Goal: Transaction & Acquisition: Purchase product/service

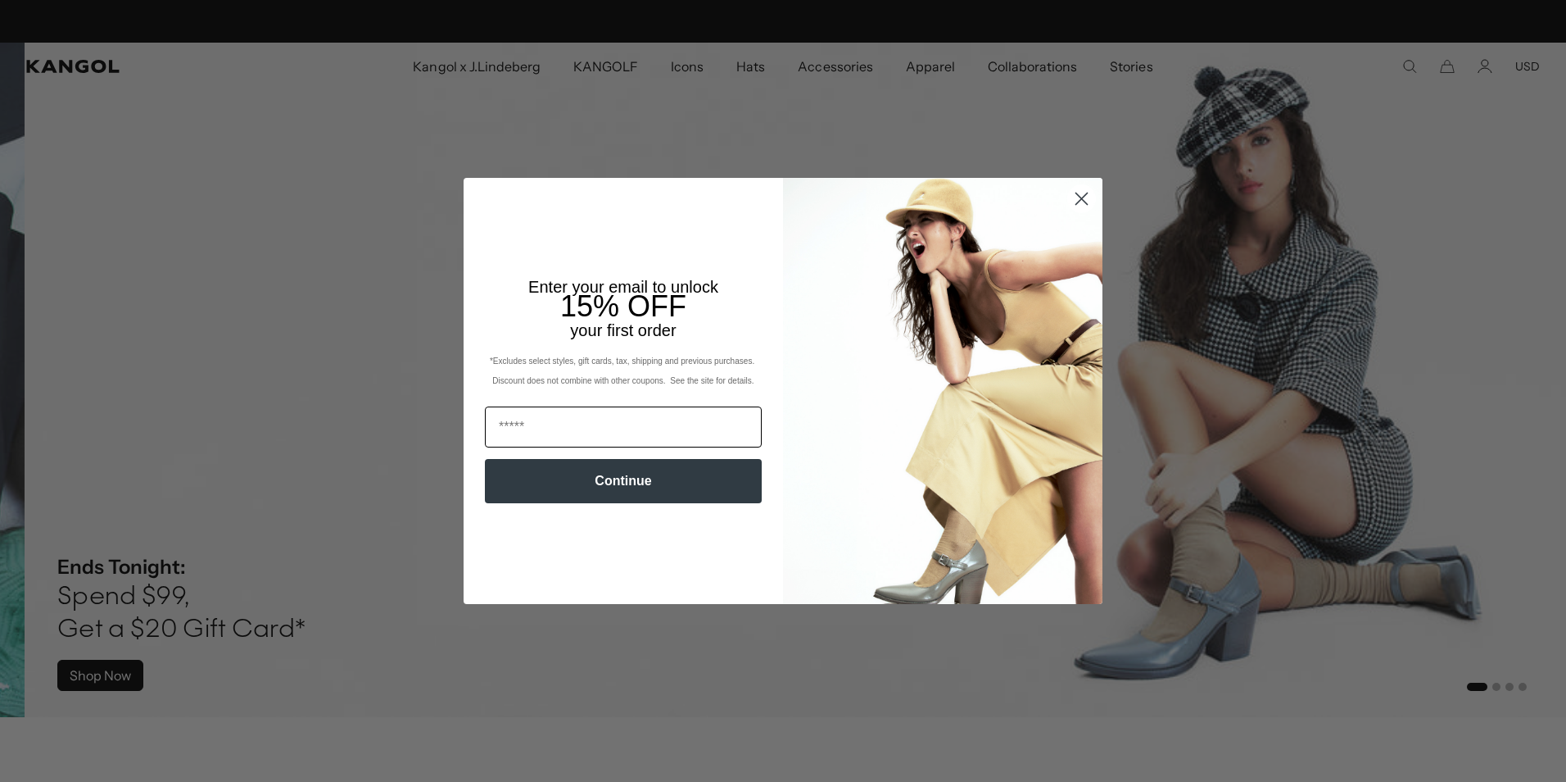
scroll to position [0, 338]
click at [533, 423] on input "Email" at bounding box center [623, 426] width 277 height 41
type input "**********"
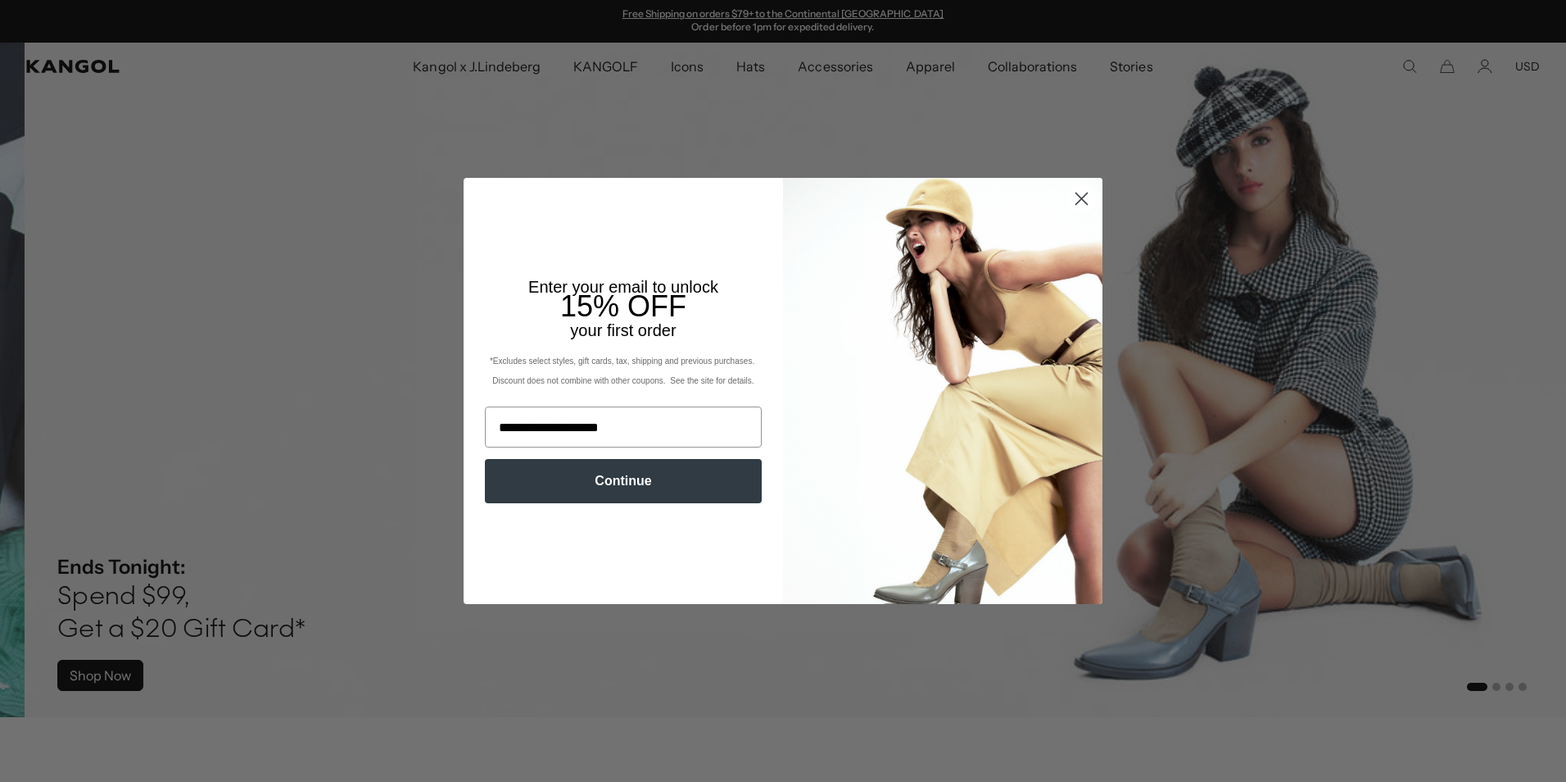
click at [610, 483] on button "Continue" at bounding box center [623, 481] width 277 height 44
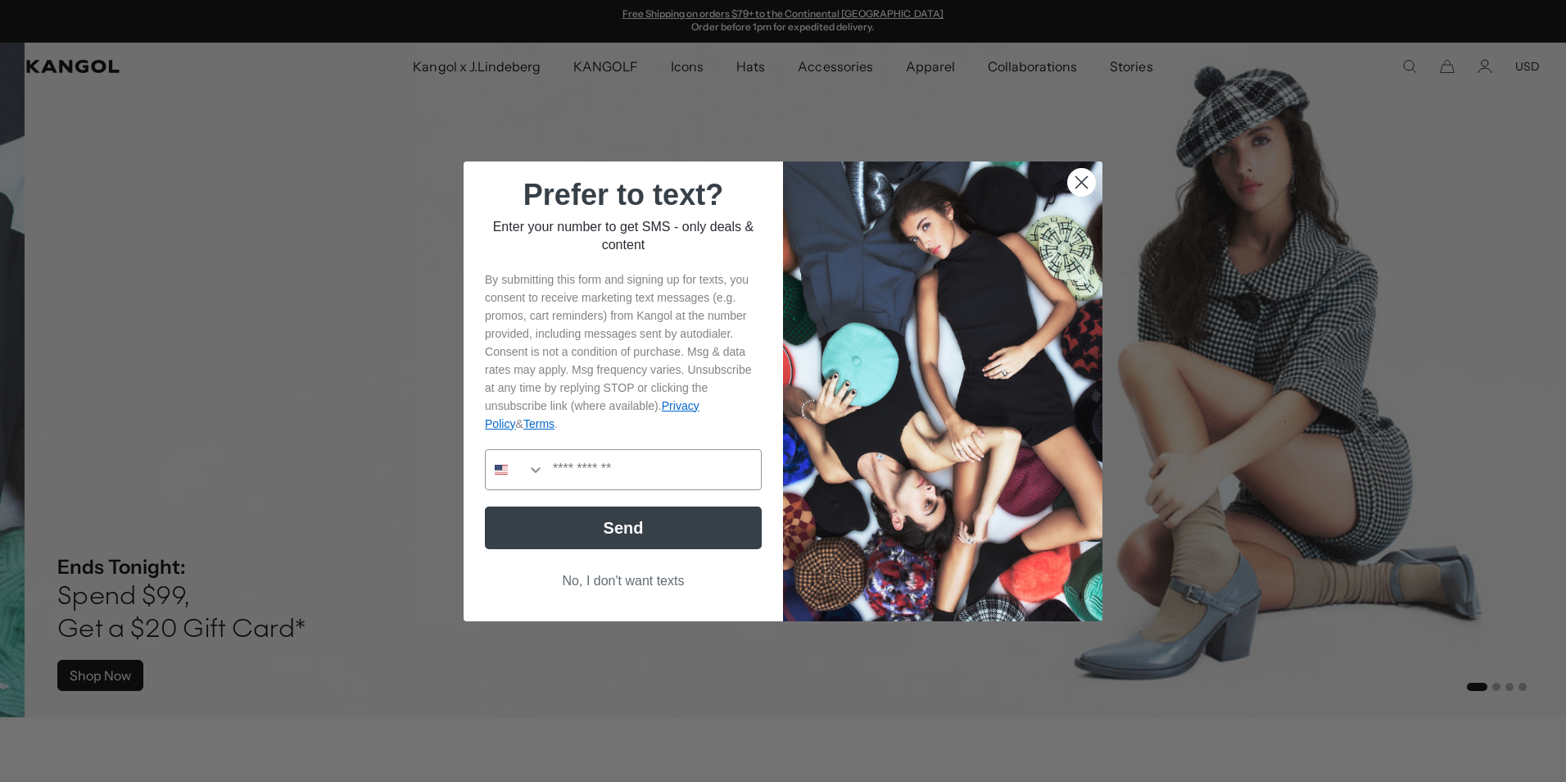
click at [631, 591] on button "No, I don't want texts" at bounding box center [623, 580] width 277 height 31
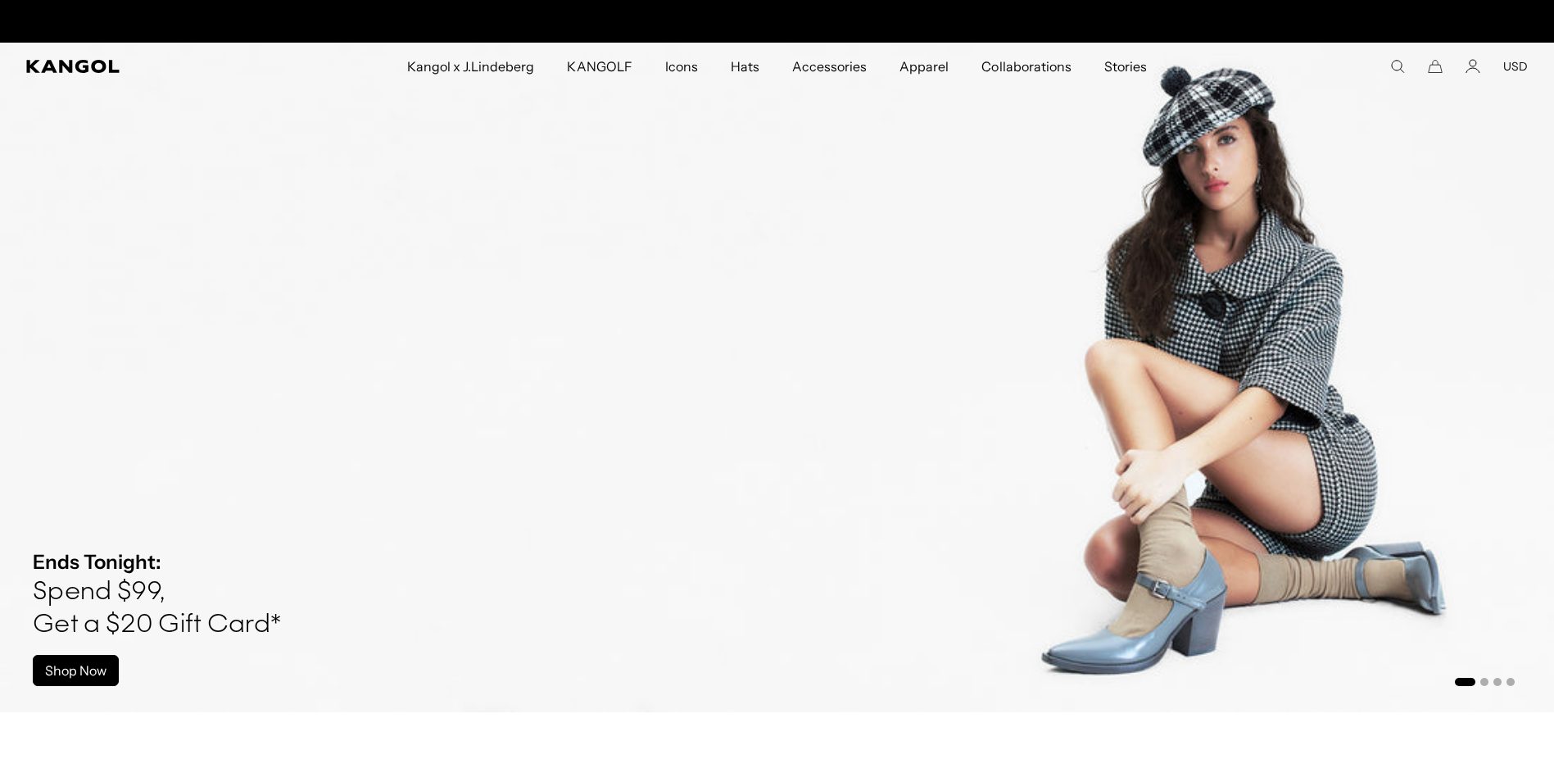
click at [1394, 66] on icon "Search here" at bounding box center [1397, 66] width 15 height 15
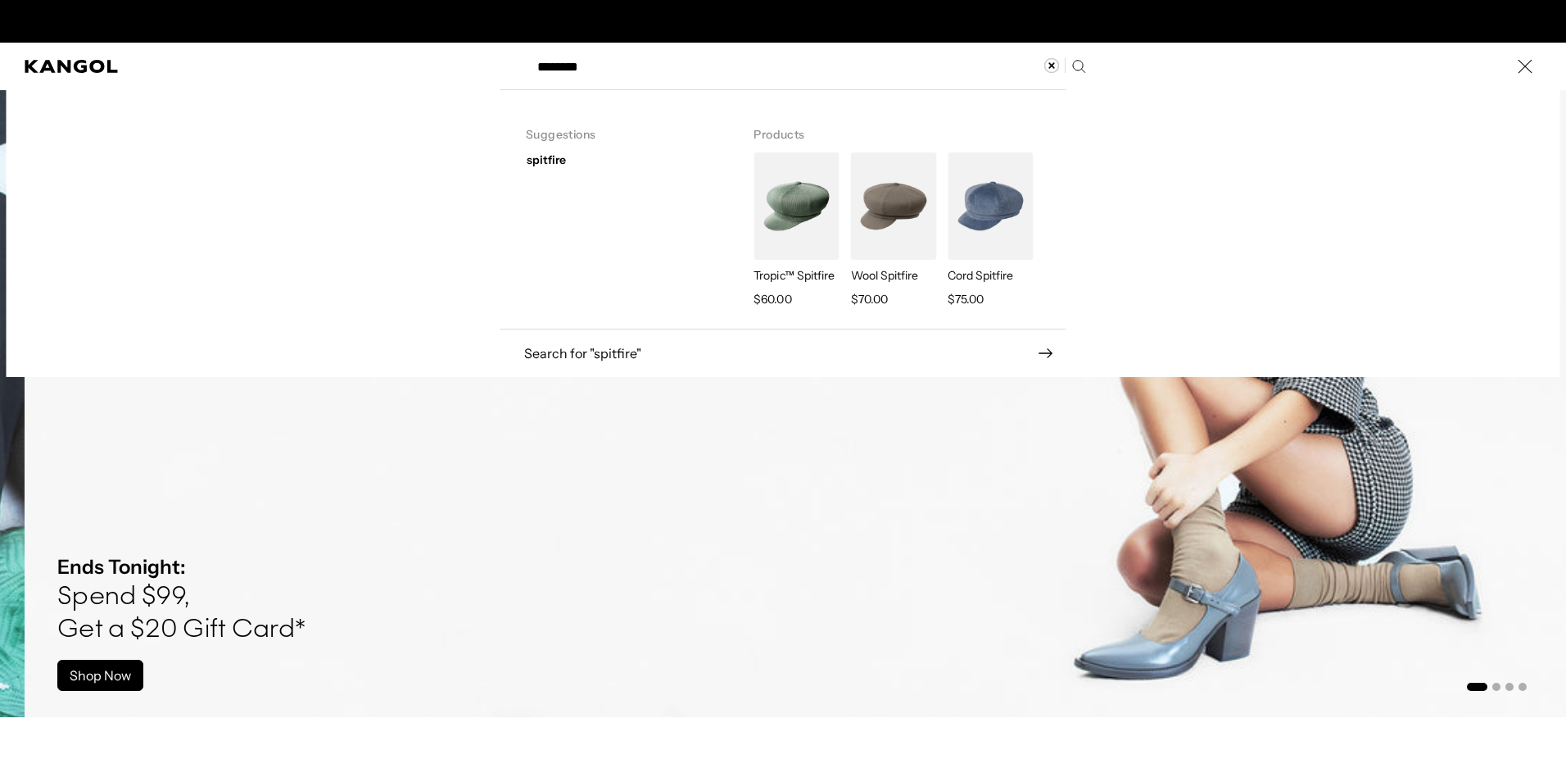
scroll to position [0, 0]
type input "********"
click at [773, 202] on img "Search here" at bounding box center [796, 205] width 85 height 107
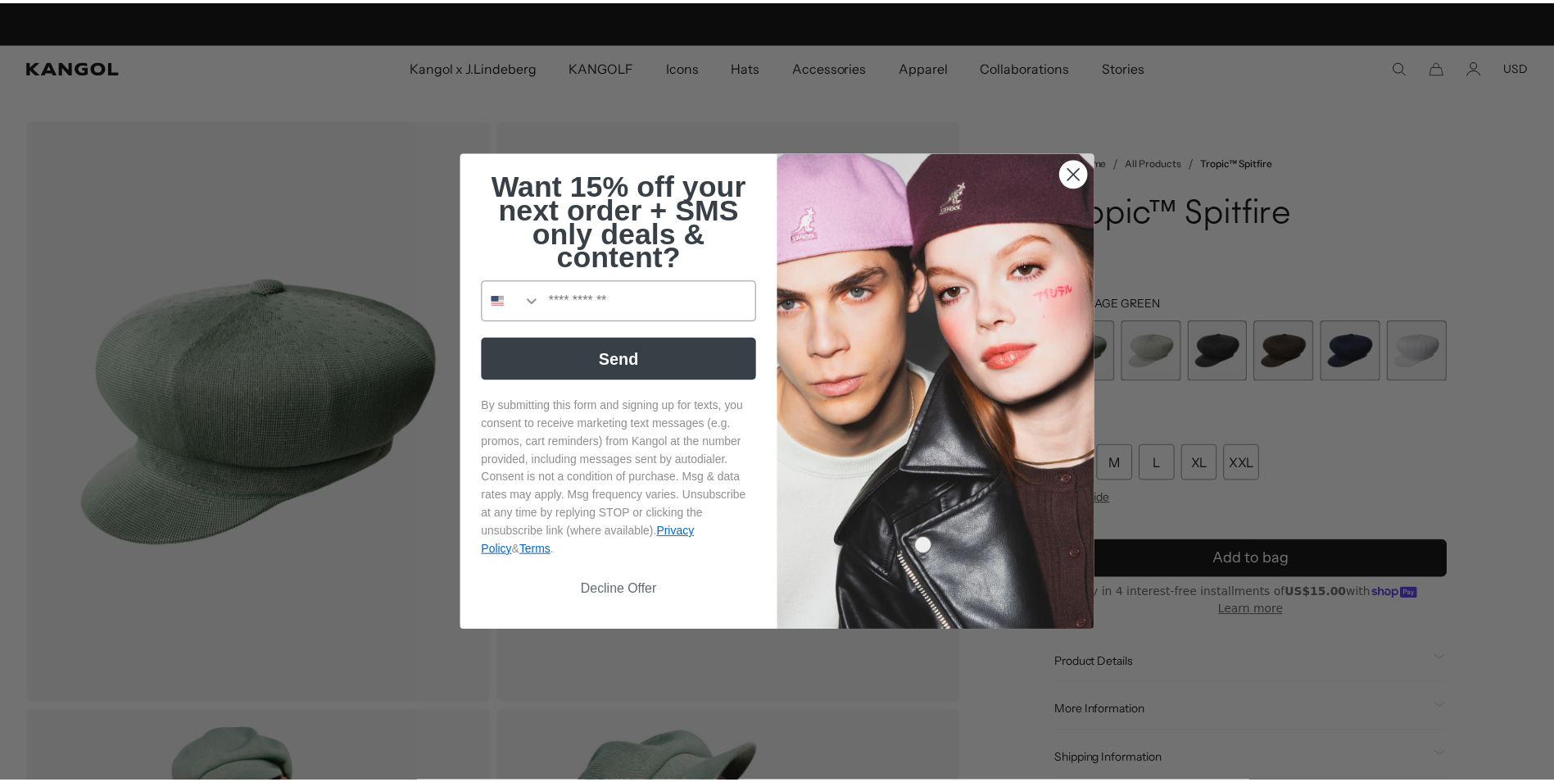
scroll to position [0, 338]
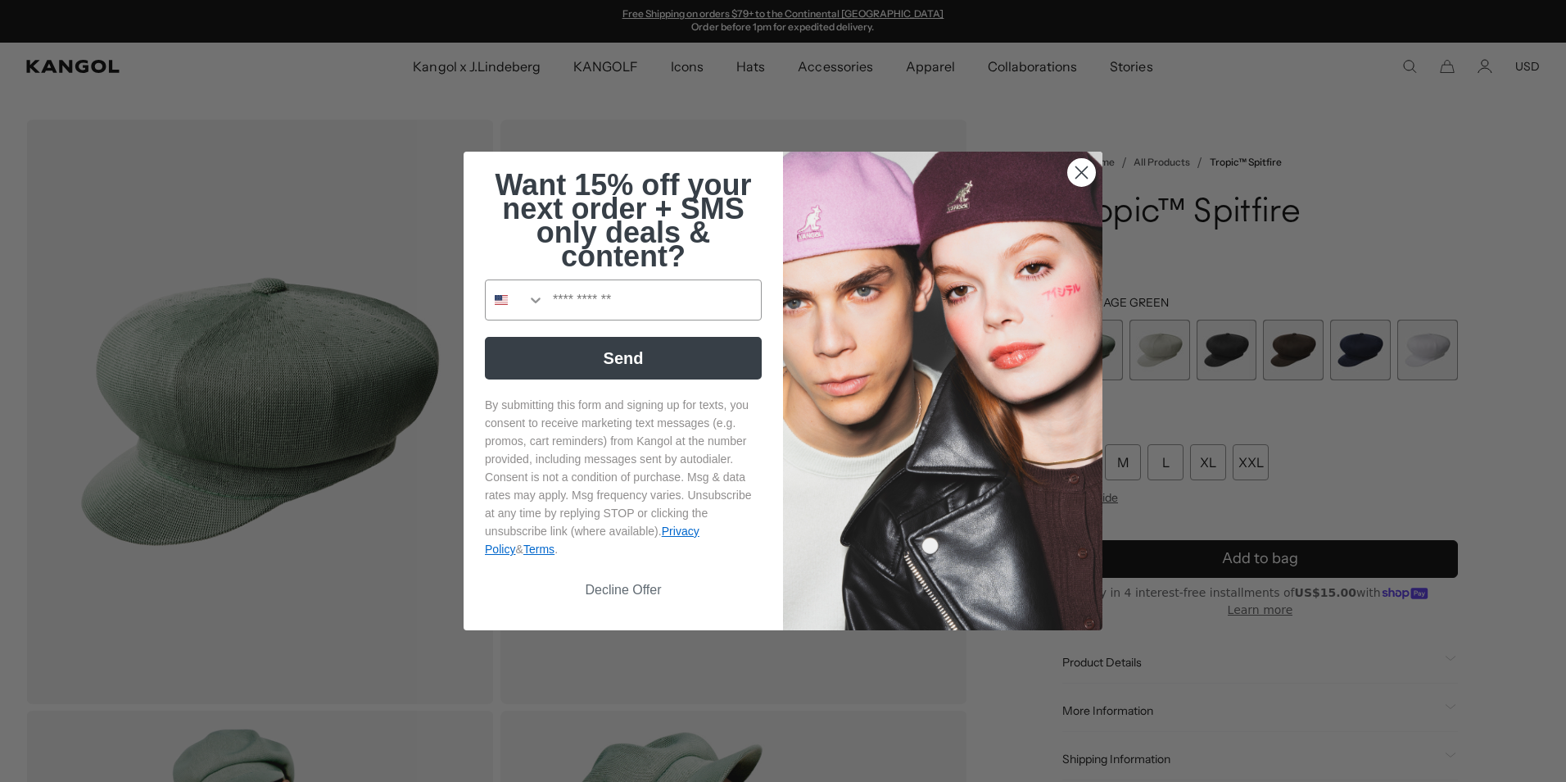
click at [1072, 167] on icon "Close dialog" at bounding box center [1081, 172] width 29 height 29
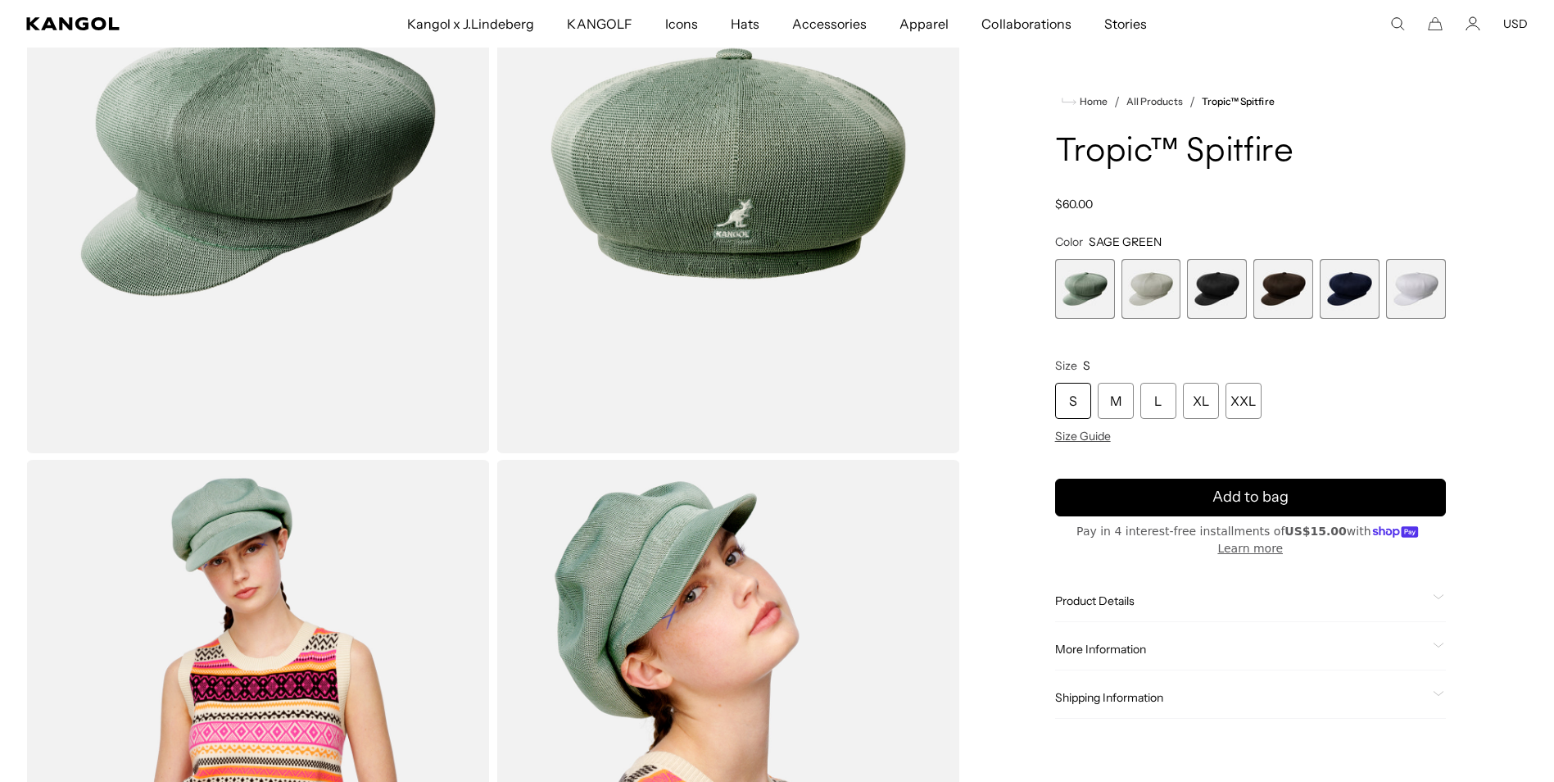
click at [1184, 288] on div "SAGE GREEN Variant sold out or unavailable Moonstruck Variant sold out or unava…" at bounding box center [1250, 289] width 391 height 60
click at [1176, 280] on span "2 of 6" at bounding box center [1152, 289] width 60 height 60
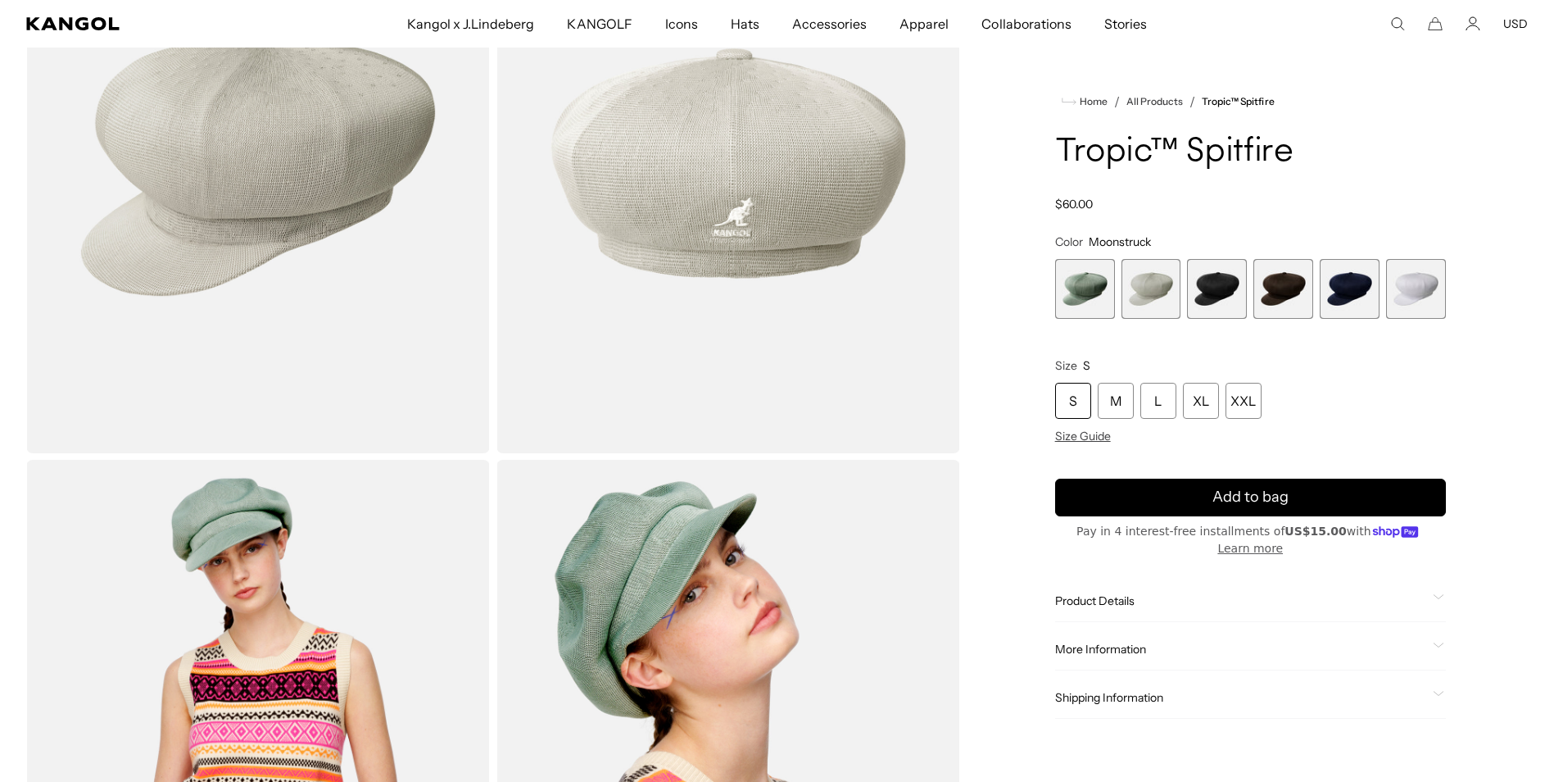
scroll to position [0, 338]
click at [1199, 280] on span "3 of 6" at bounding box center [1217, 289] width 60 height 60
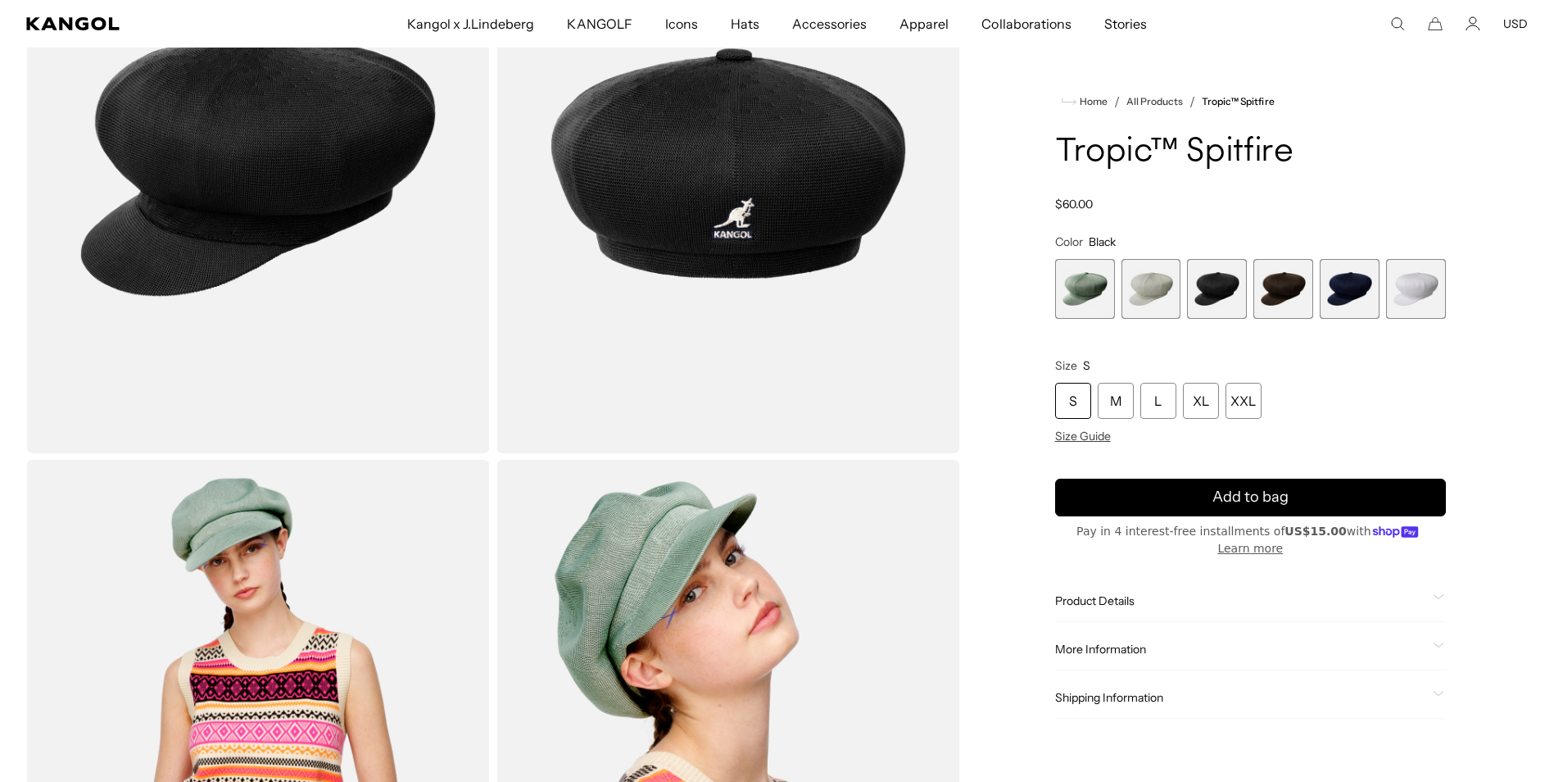
scroll to position [0, 338]
click at [1295, 284] on span "4 of 6" at bounding box center [1283, 289] width 60 height 60
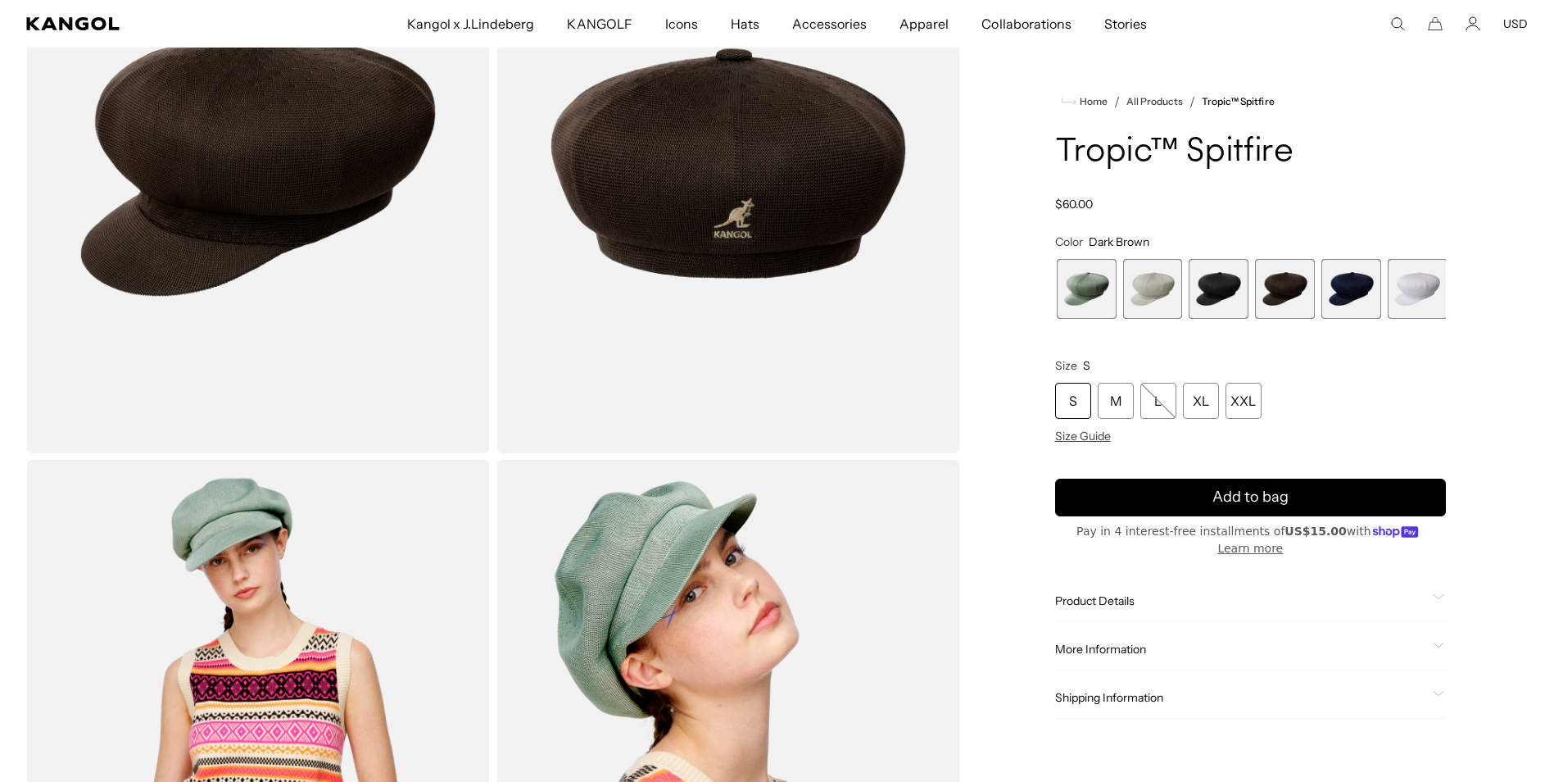
click at [1328, 277] on span "5 of 6" at bounding box center [1351, 289] width 60 height 60
click at [1340, 280] on span "5 of 6" at bounding box center [1350, 289] width 60 height 60
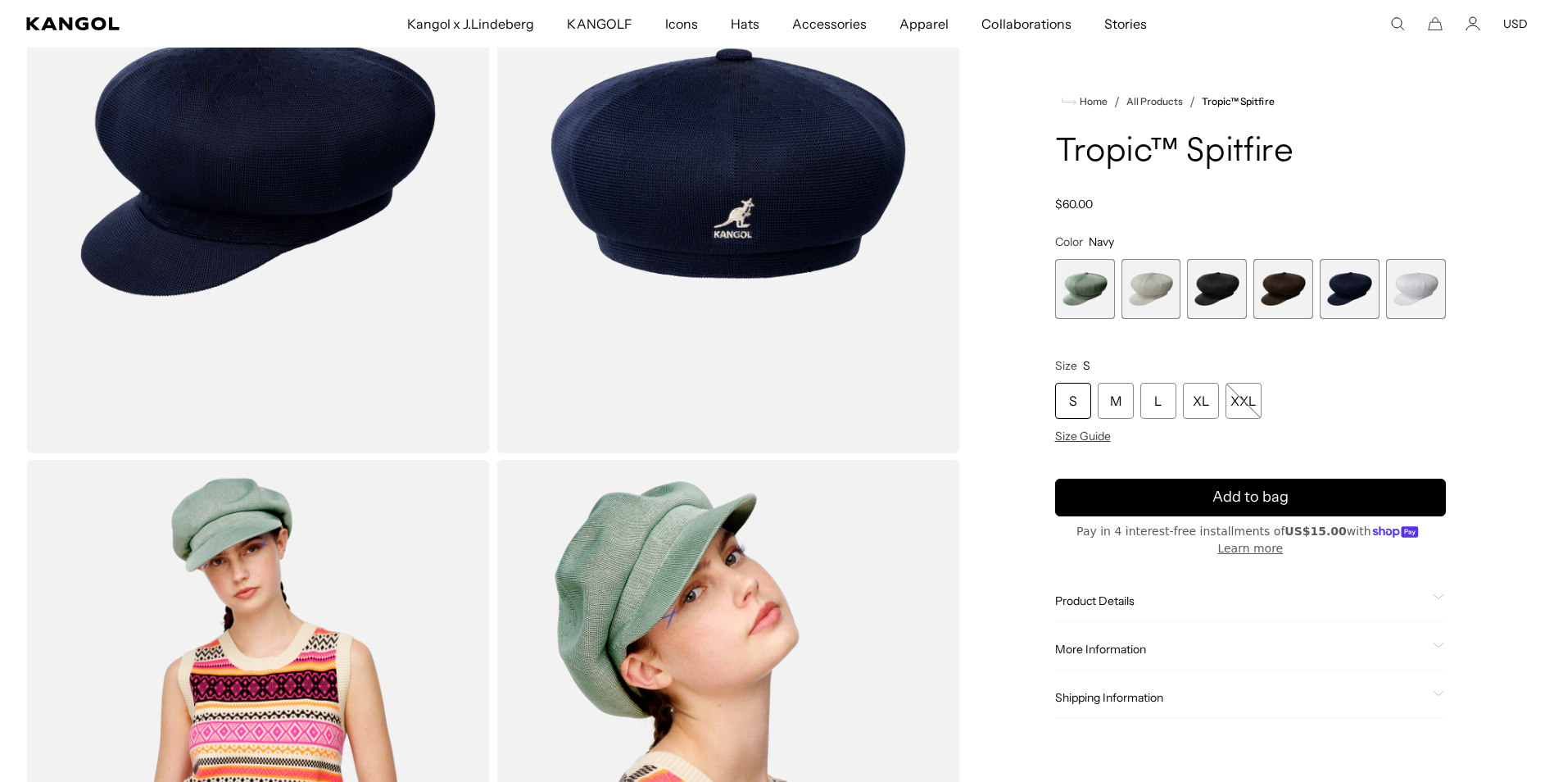
click at [1412, 279] on span "6 of 6" at bounding box center [1416, 289] width 60 height 60
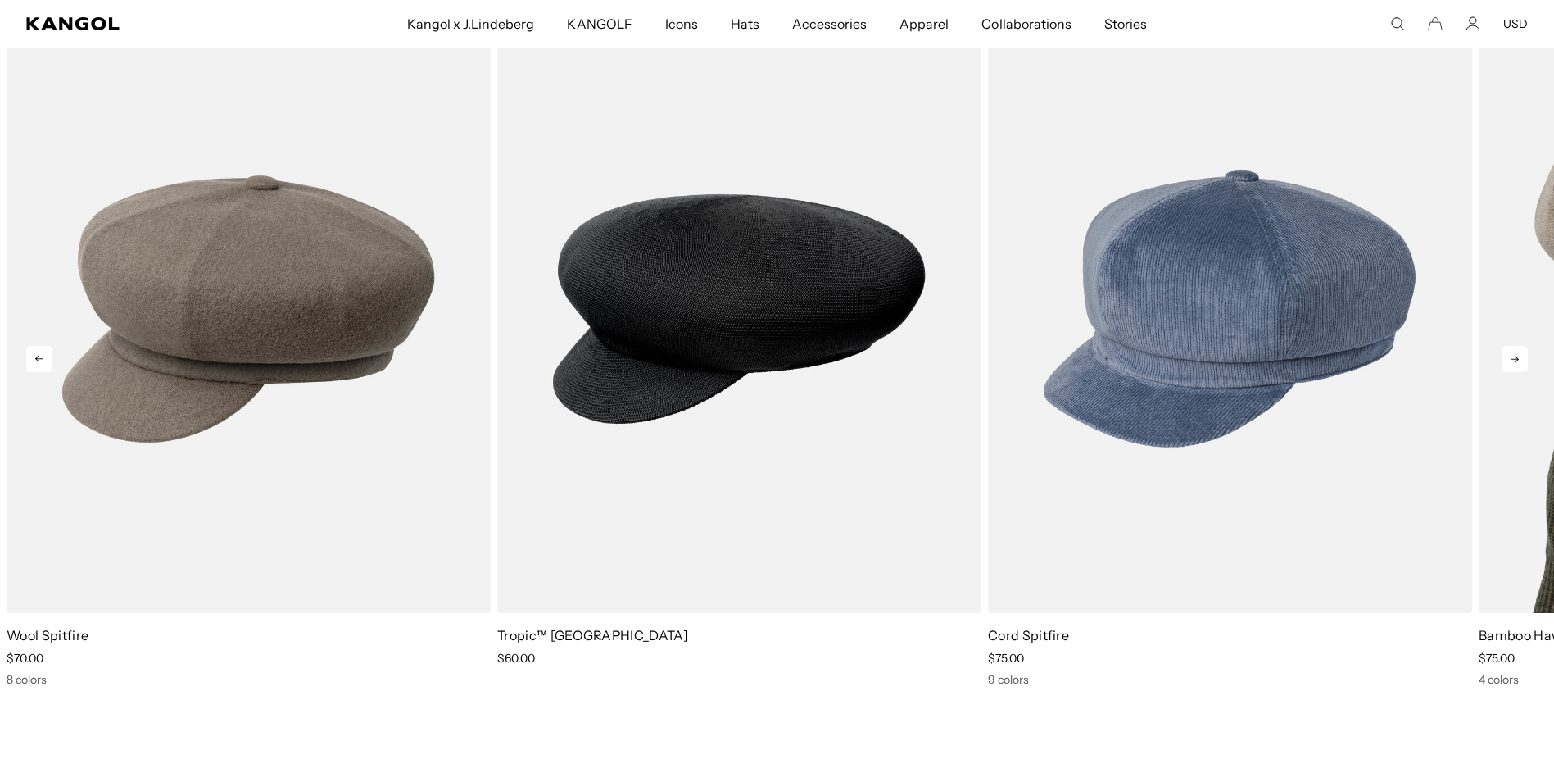
scroll to position [0, 338]
click at [1513, 352] on icon at bounding box center [1515, 359] width 26 height 26
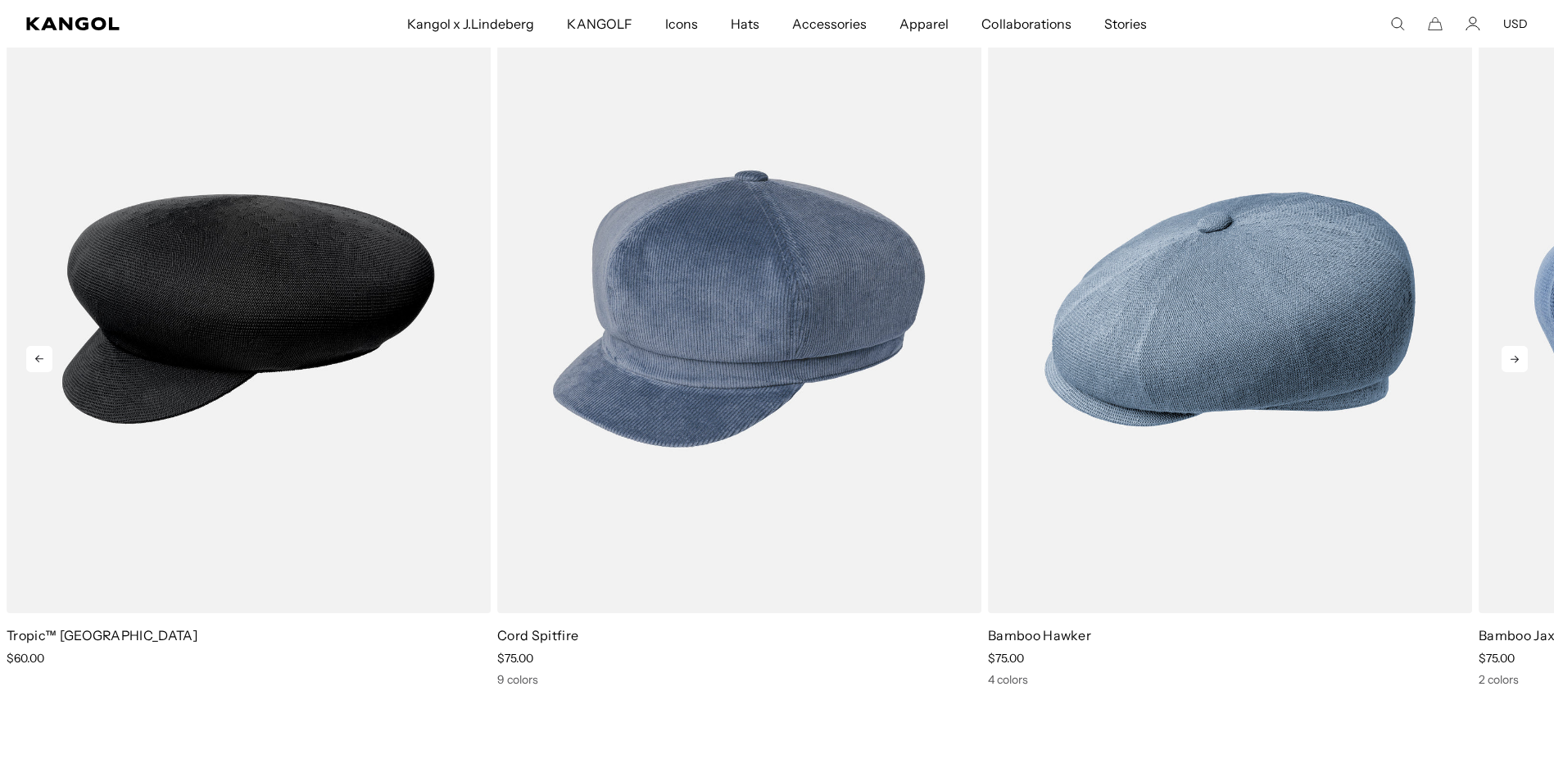
scroll to position [0, 0]
click at [1513, 352] on icon at bounding box center [1515, 359] width 26 height 26
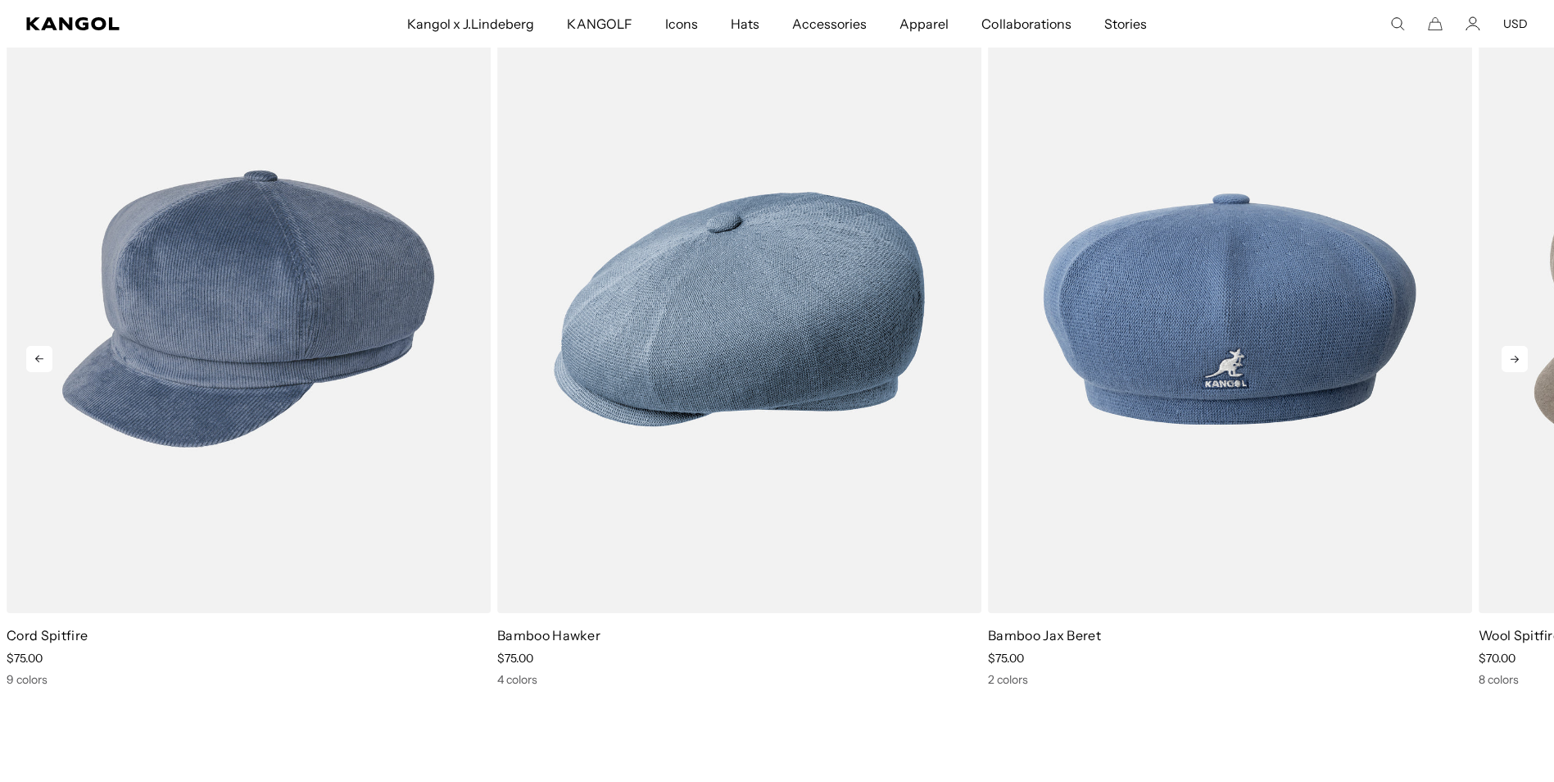
scroll to position [0, 338]
click at [1513, 351] on icon at bounding box center [1515, 359] width 26 height 26
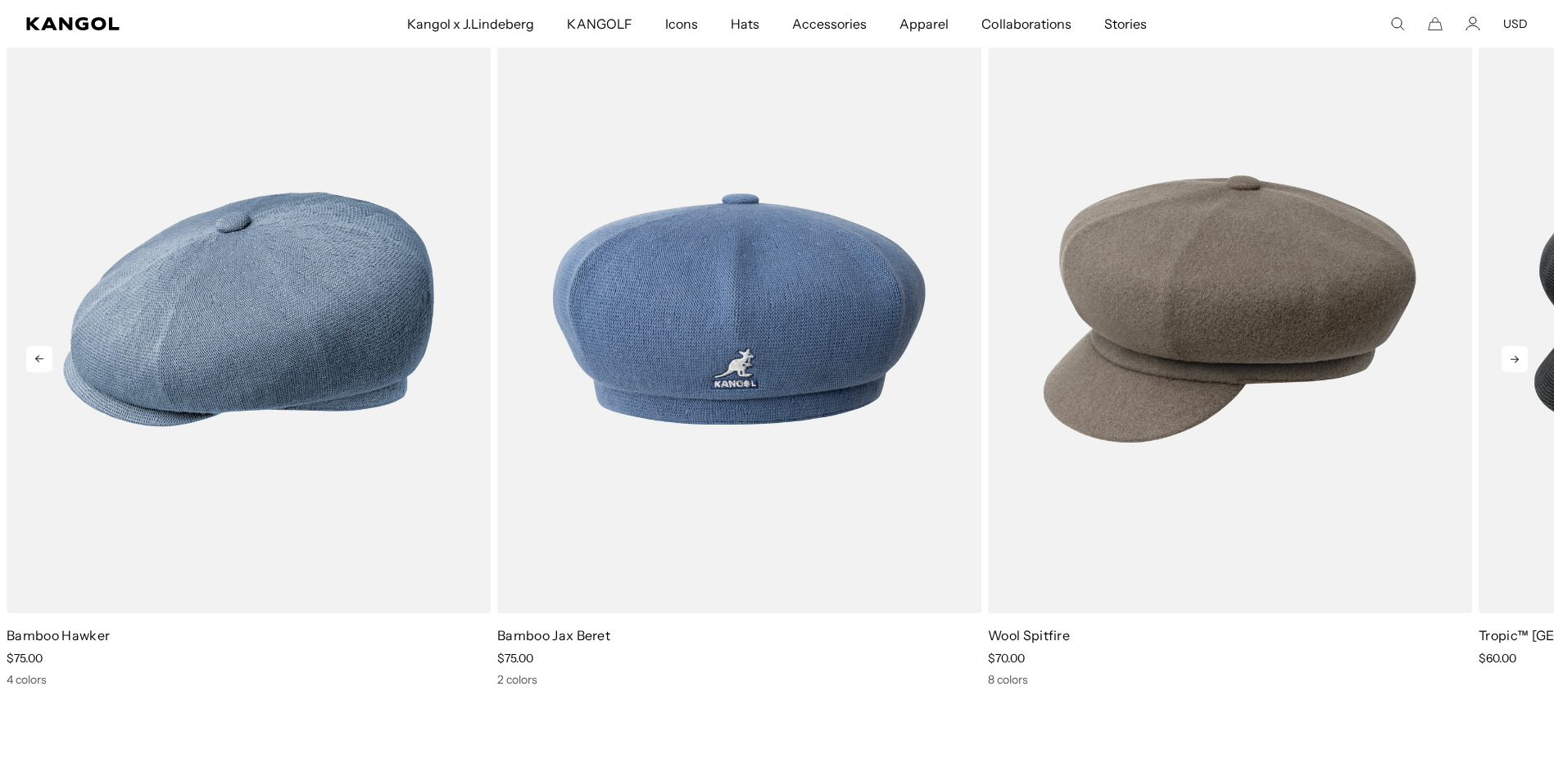
click at [1524, 358] on icon at bounding box center [1515, 359] width 26 height 26
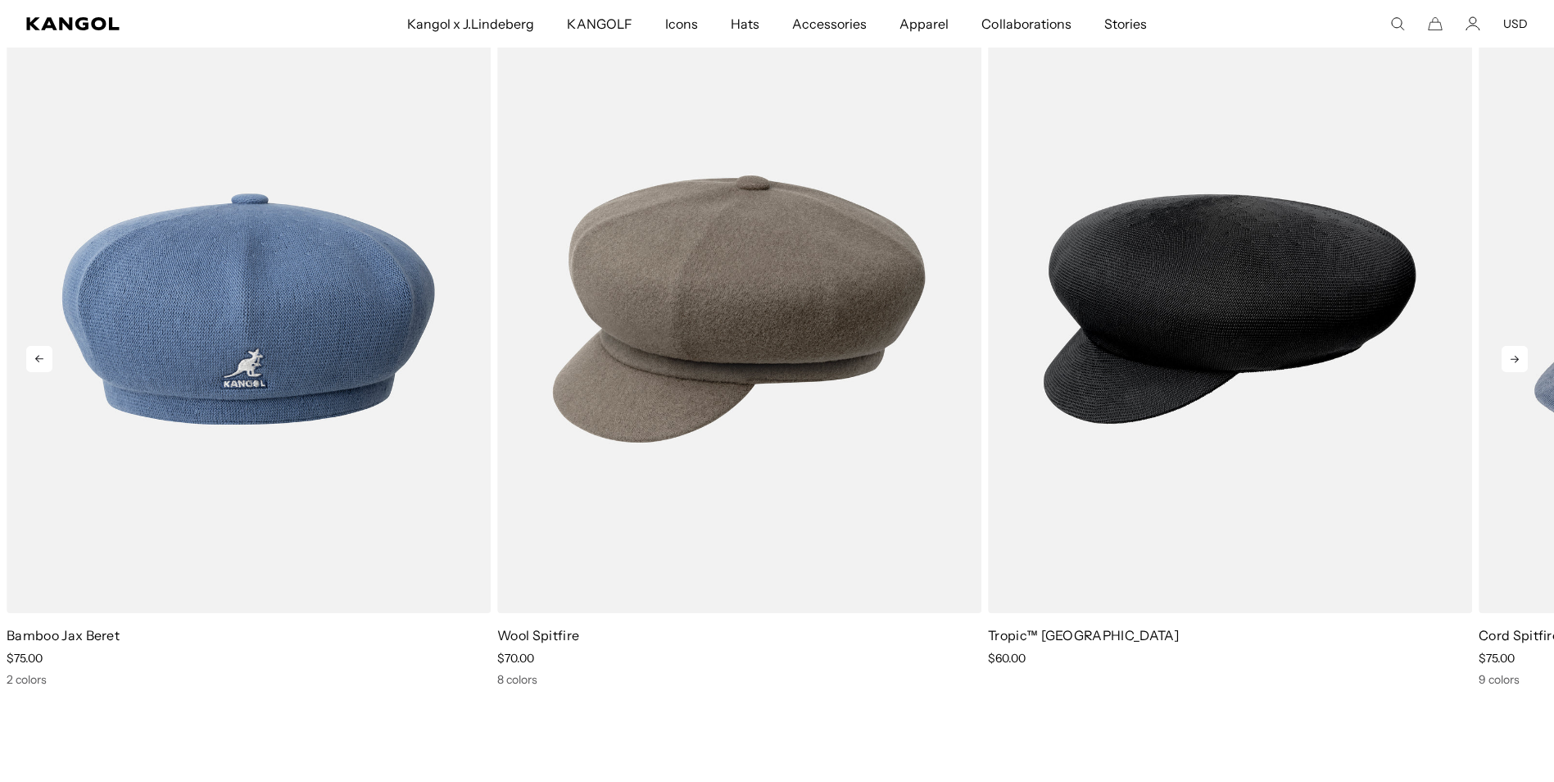
click at [1524, 357] on icon at bounding box center [1515, 359] width 26 height 26
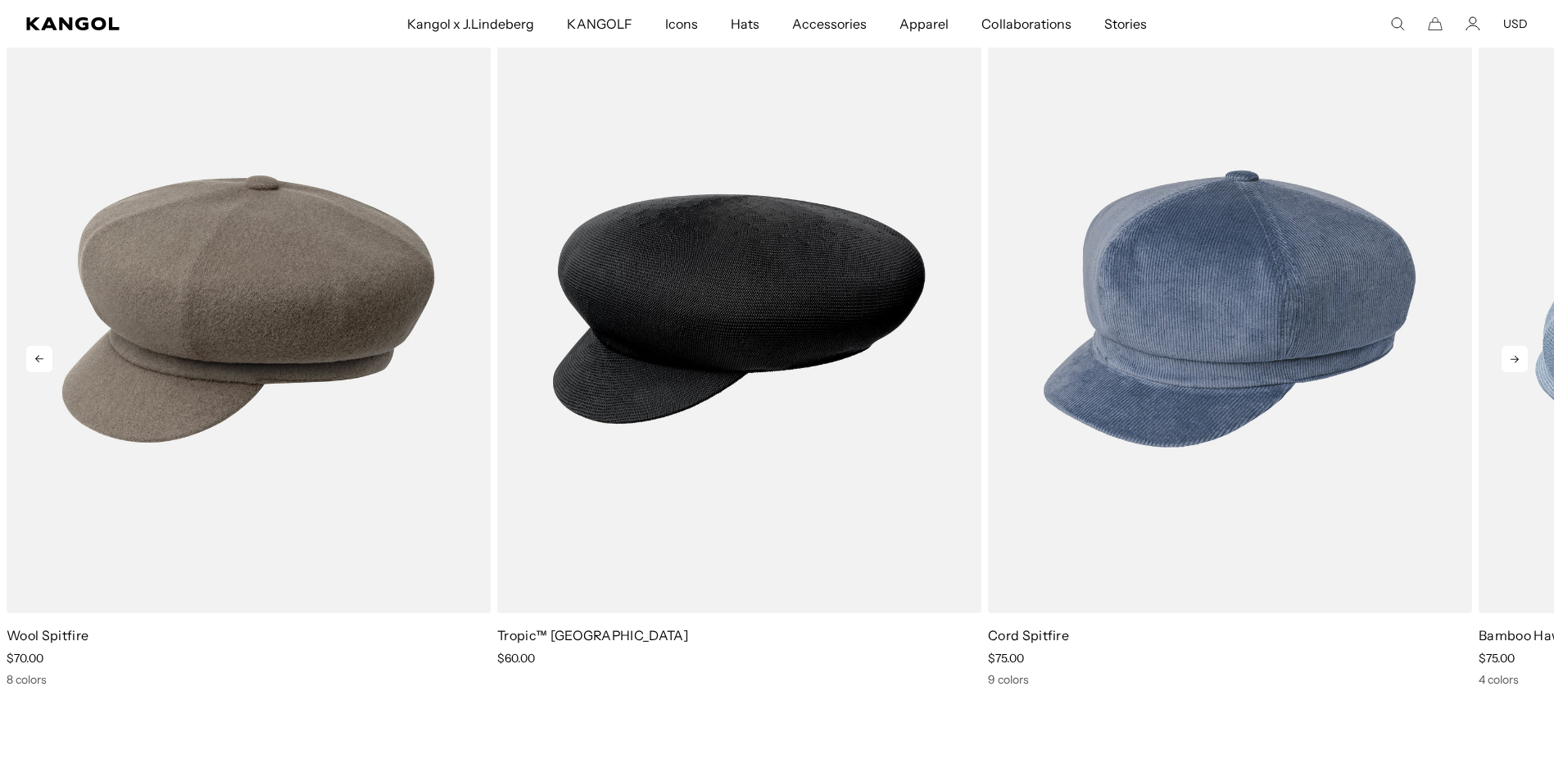
click at [1523, 356] on icon at bounding box center [1515, 359] width 26 height 26
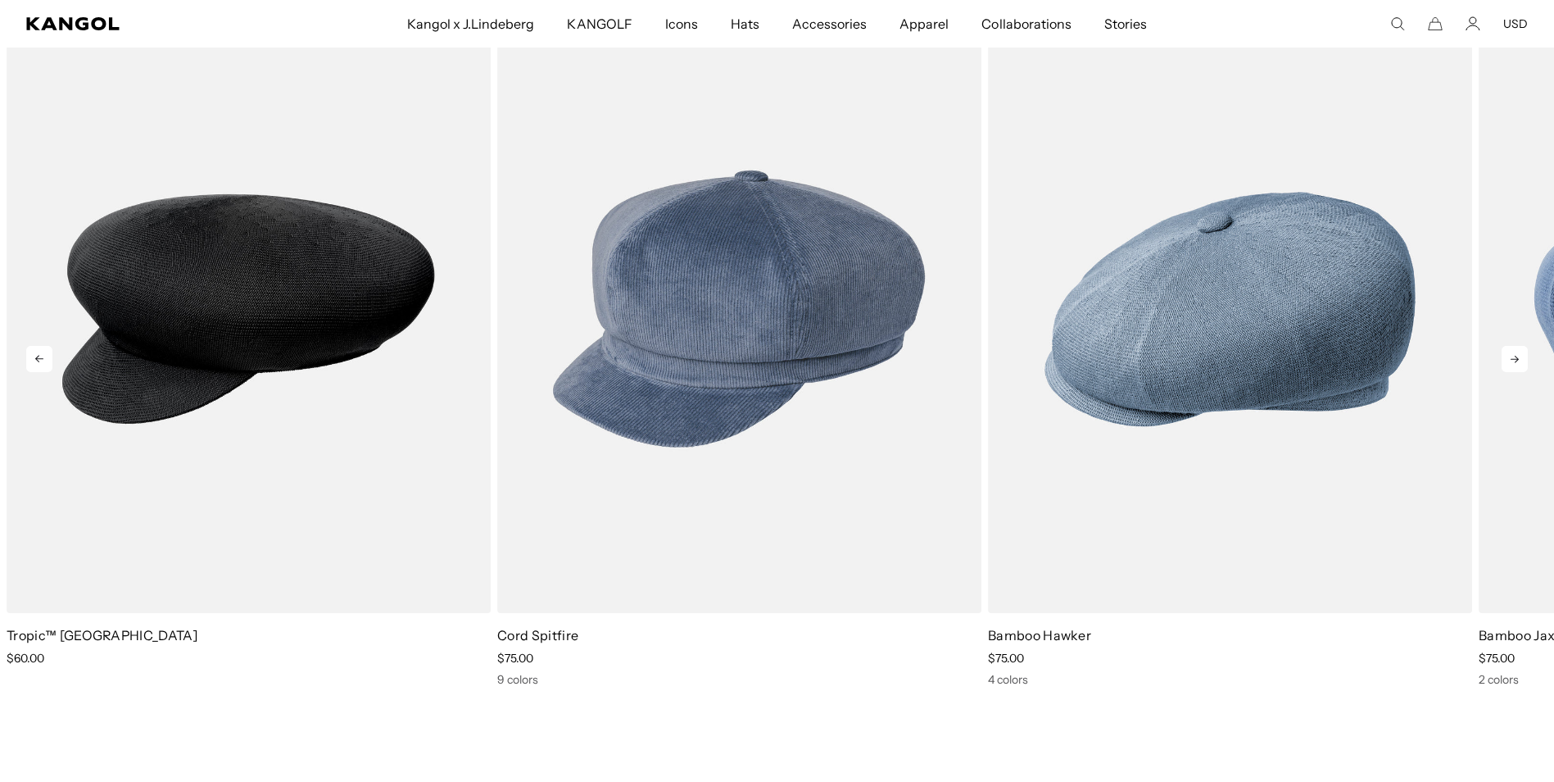
scroll to position [0, 338]
click at [1522, 356] on icon at bounding box center [1515, 359] width 26 height 26
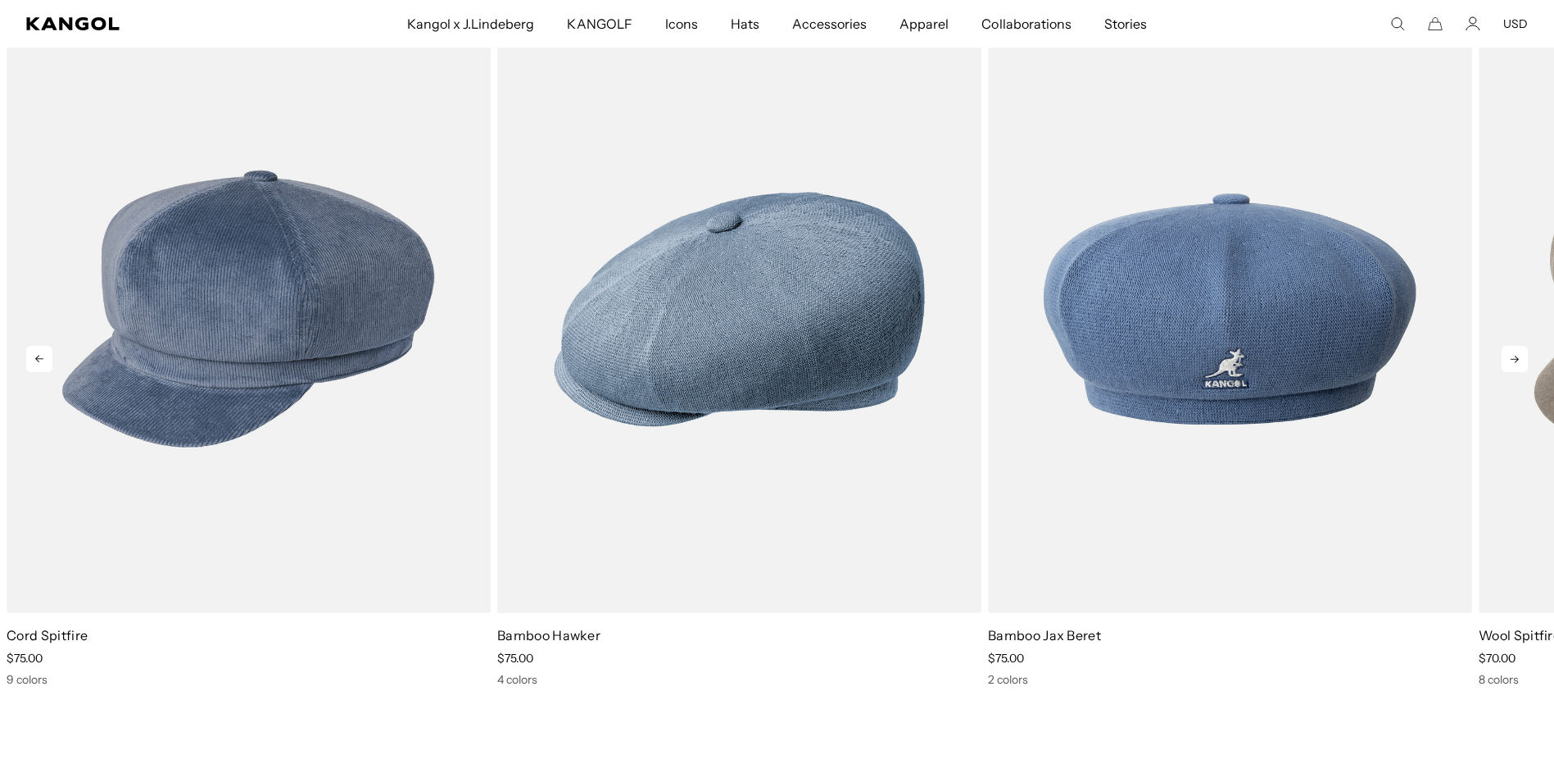
click at [1521, 356] on icon at bounding box center [1515, 359] width 26 height 26
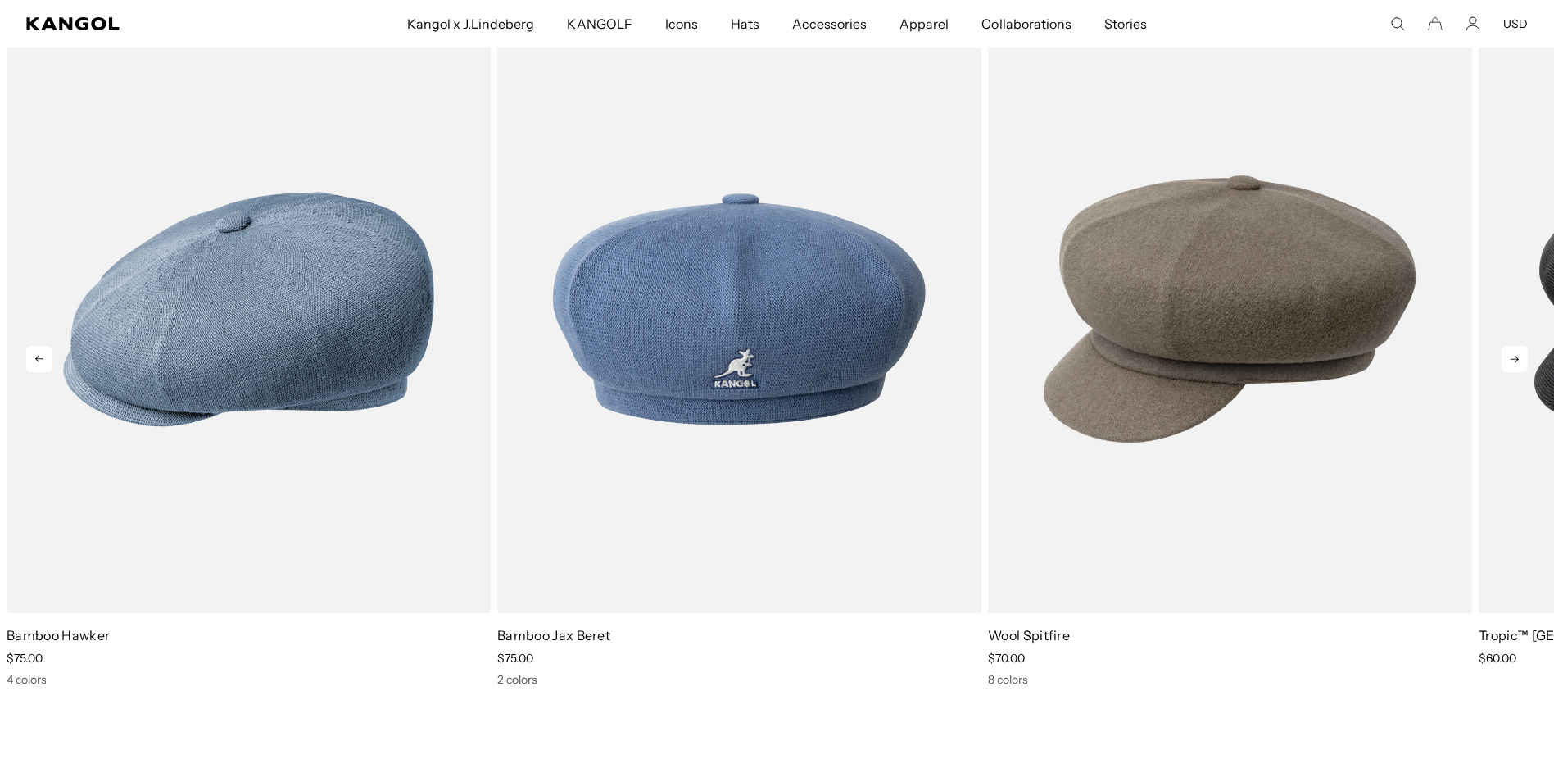
click at [1521, 356] on icon at bounding box center [1515, 359] width 26 height 26
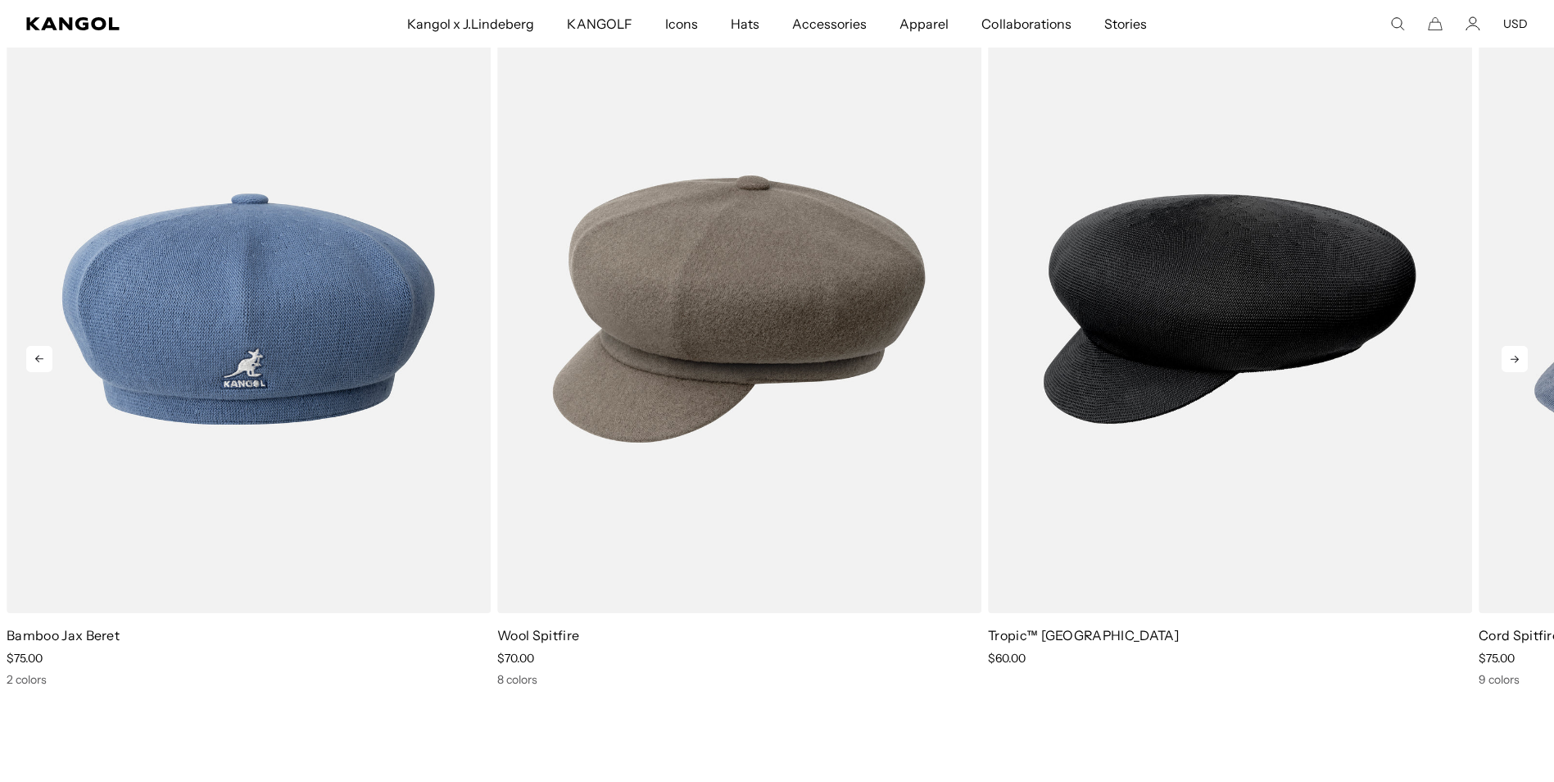
click at [1519, 353] on icon at bounding box center [1515, 359] width 26 height 26
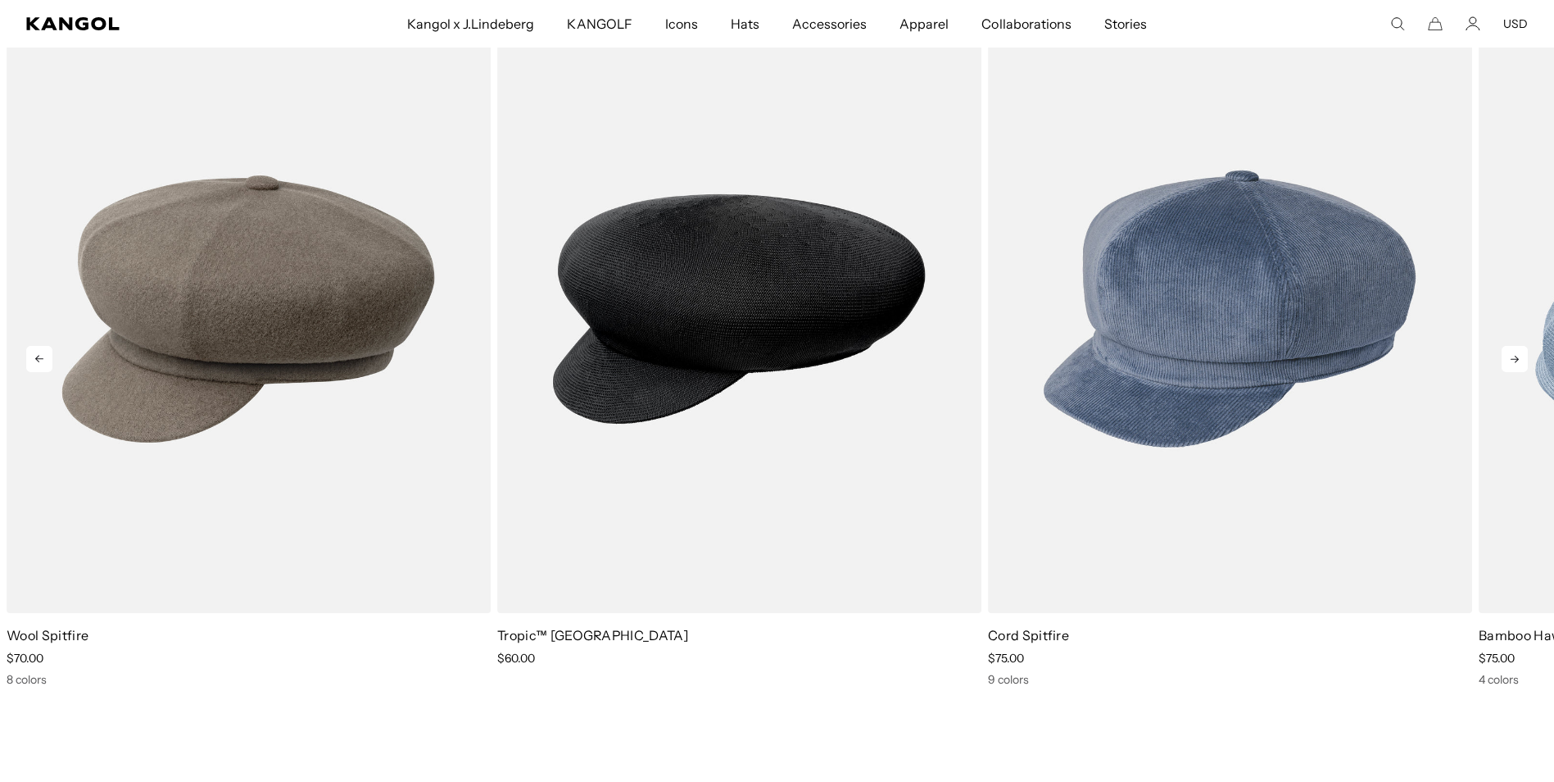
click at [1519, 353] on icon at bounding box center [1515, 359] width 26 height 26
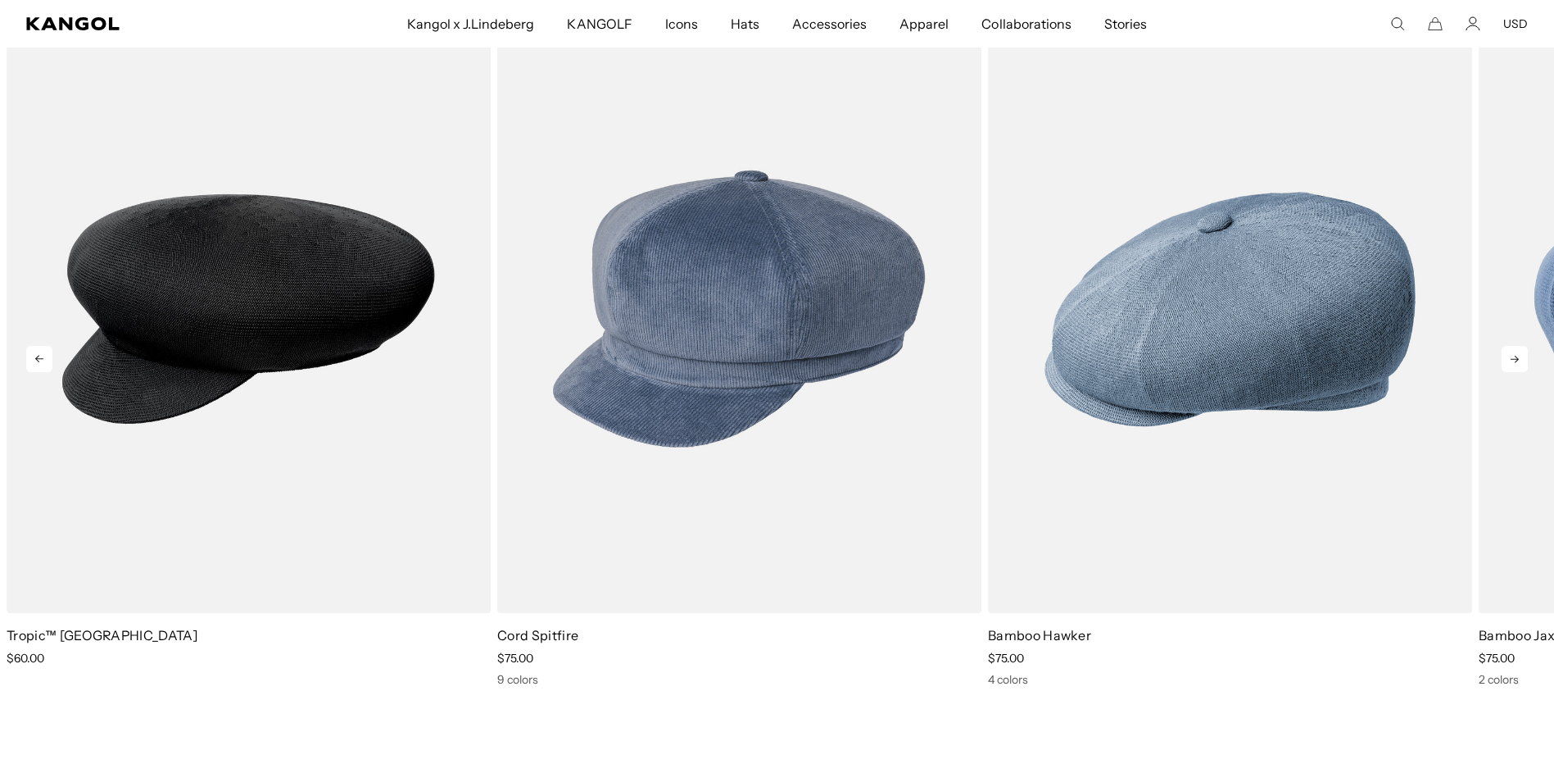
click at [1519, 352] on icon at bounding box center [1515, 359] width 26 height 26
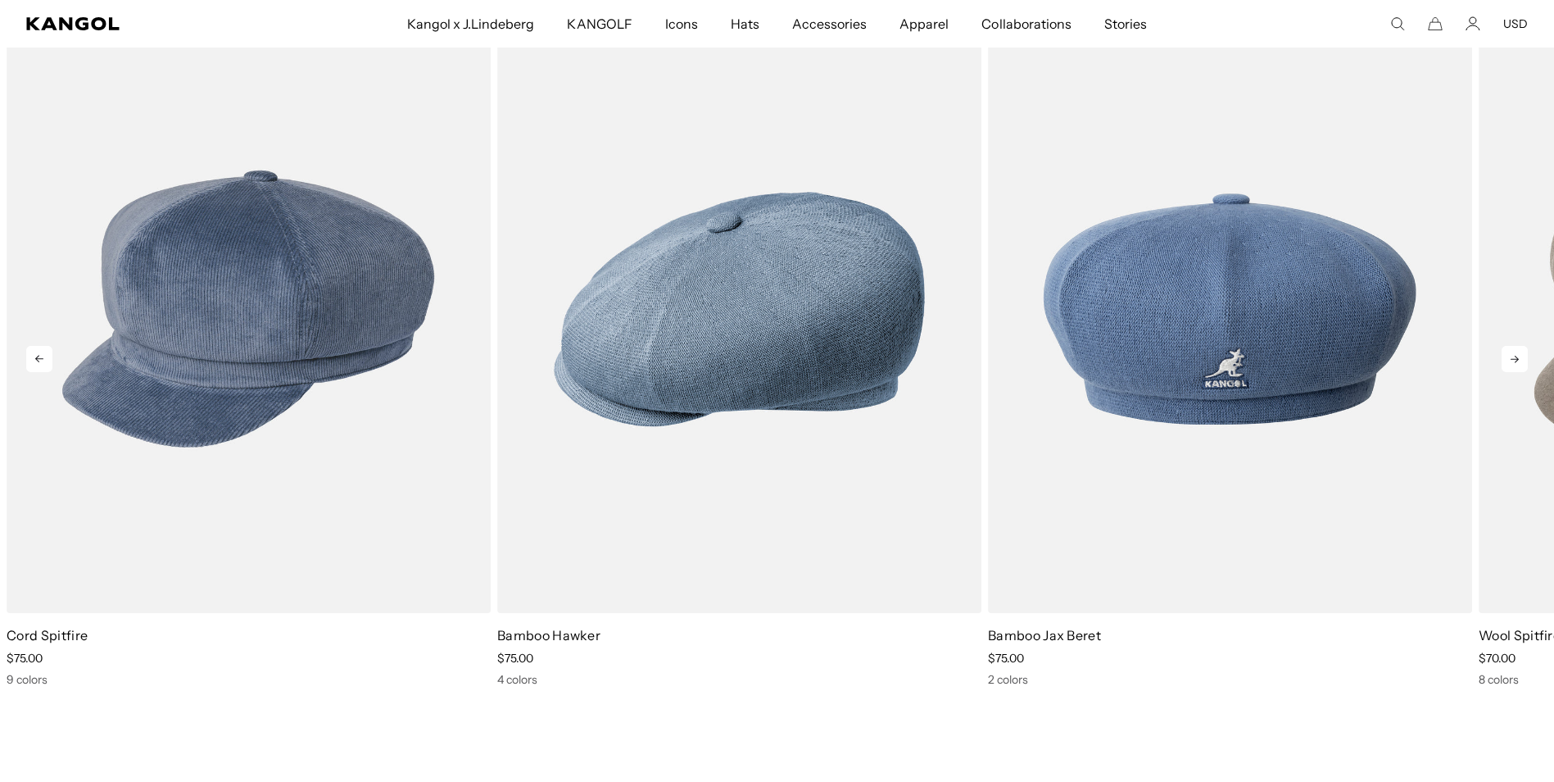
click at [1518, 351] on icon at bounding box center [1515, 359] width 26 height 26
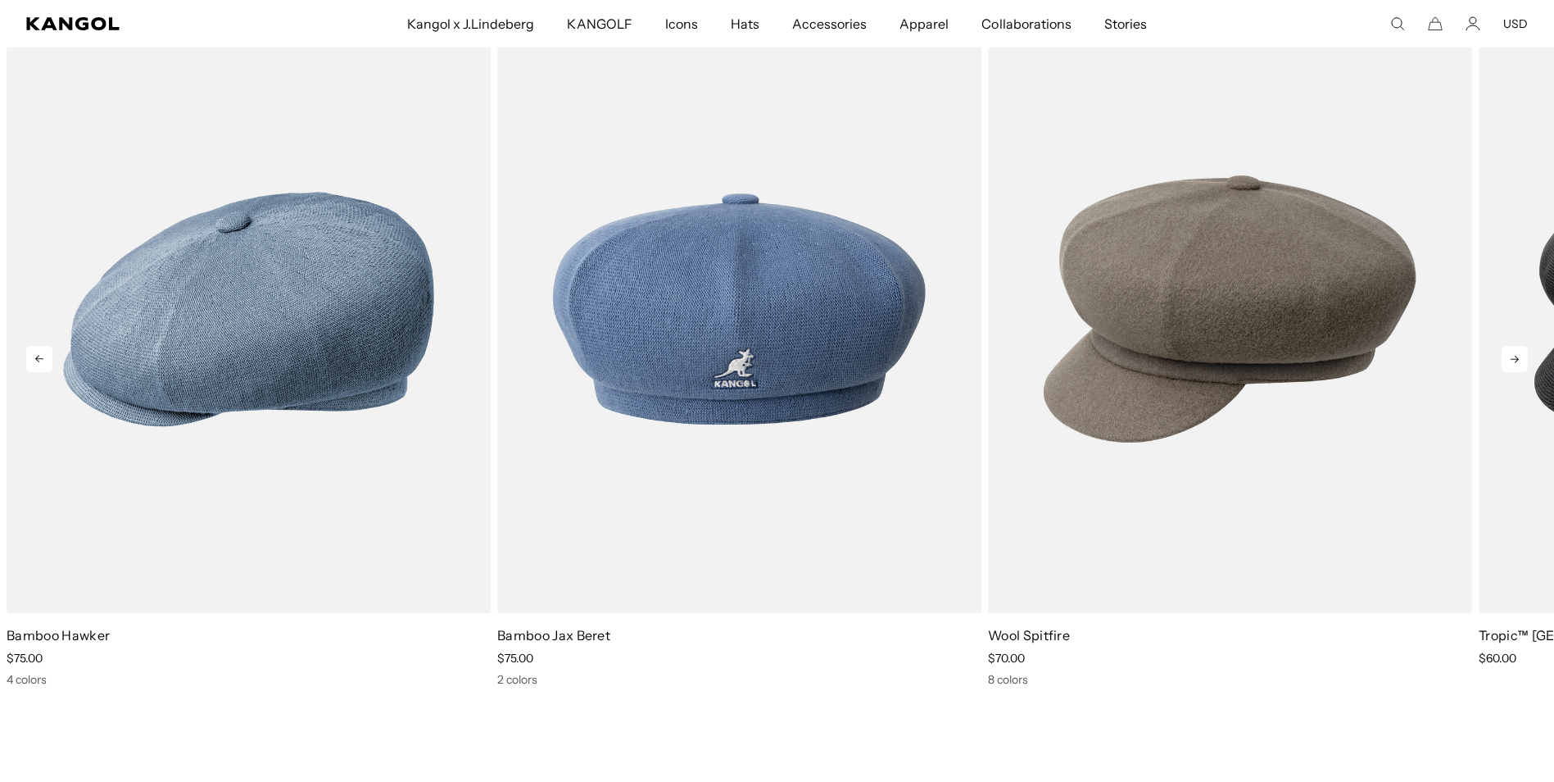
scroll to position [0, 0]
click at [1518, 351] on icon at bounding box center [1515, 359] width 26 height 26
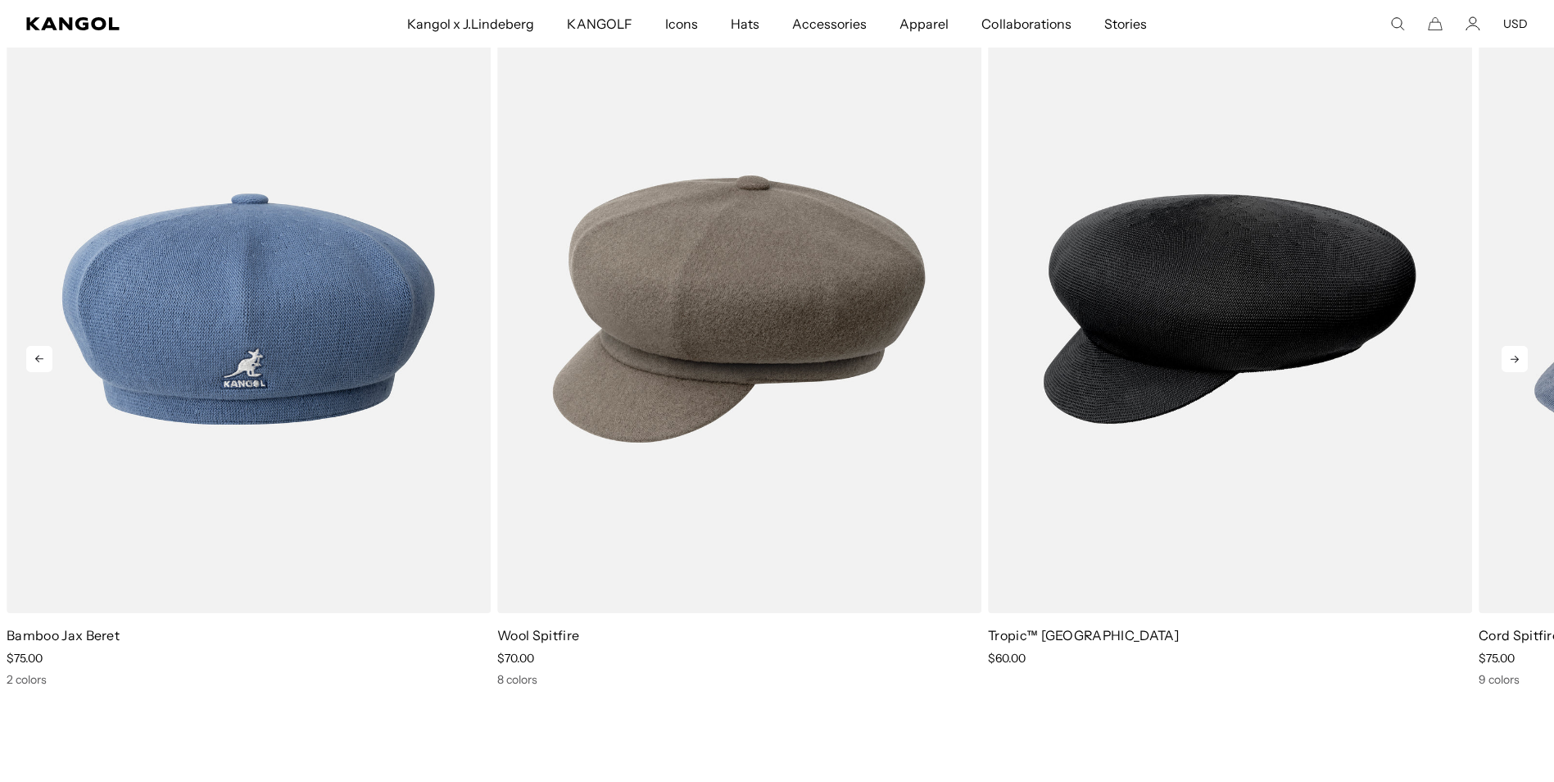
click at [1518, 351] on icon at bounding box center [1515, 359] width 26 height 26
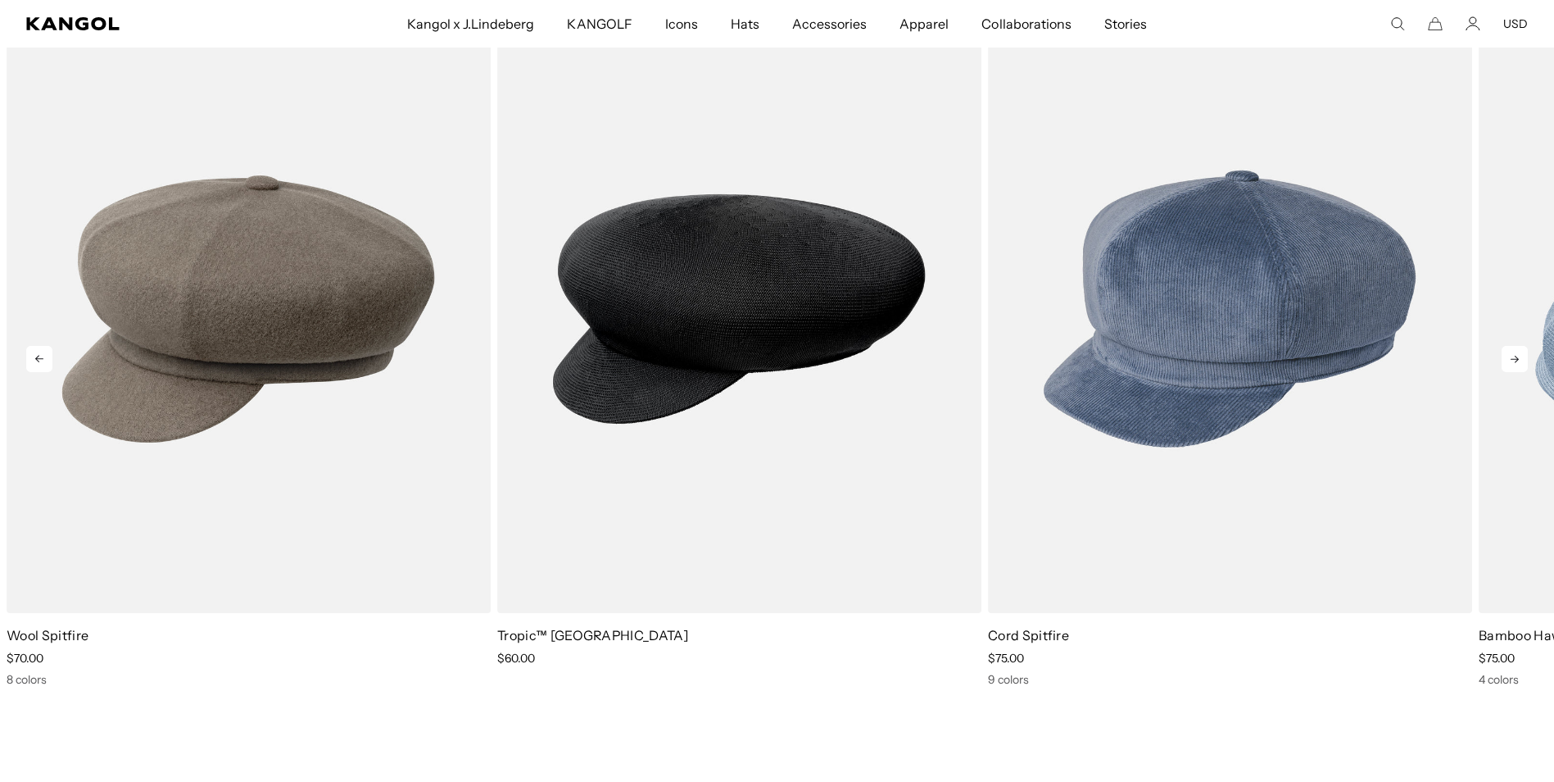
click at [1518, 351] on icon at bounding box center [1515, 359] width 26 height 26
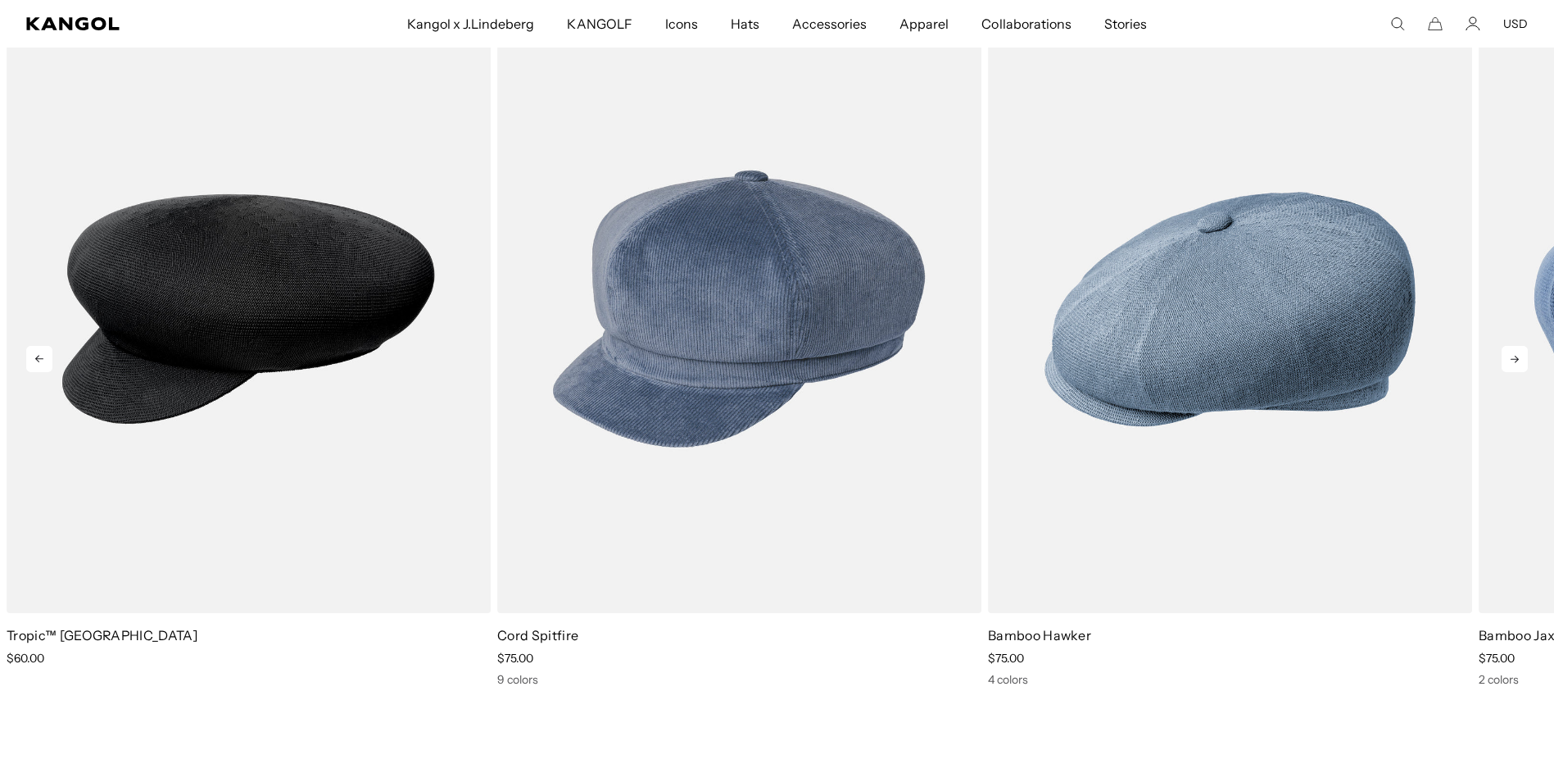
scroll to position [0, 338]
click at [1516, 349] on icon at bounding box center [1515, 359] width 26 height 26
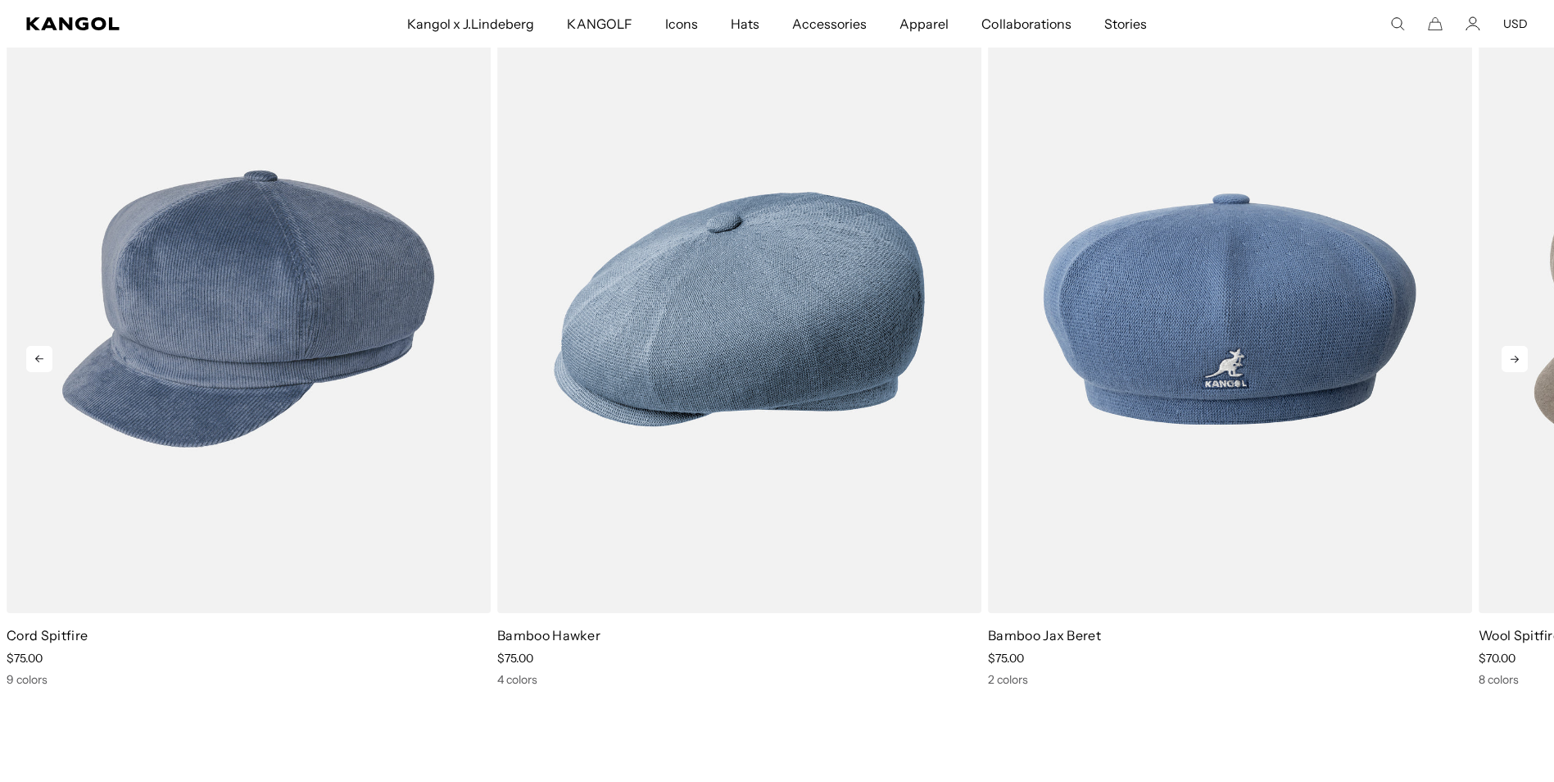
click at [1516, 349] on icon at bounding box center [1515, 359] width 26 height 26
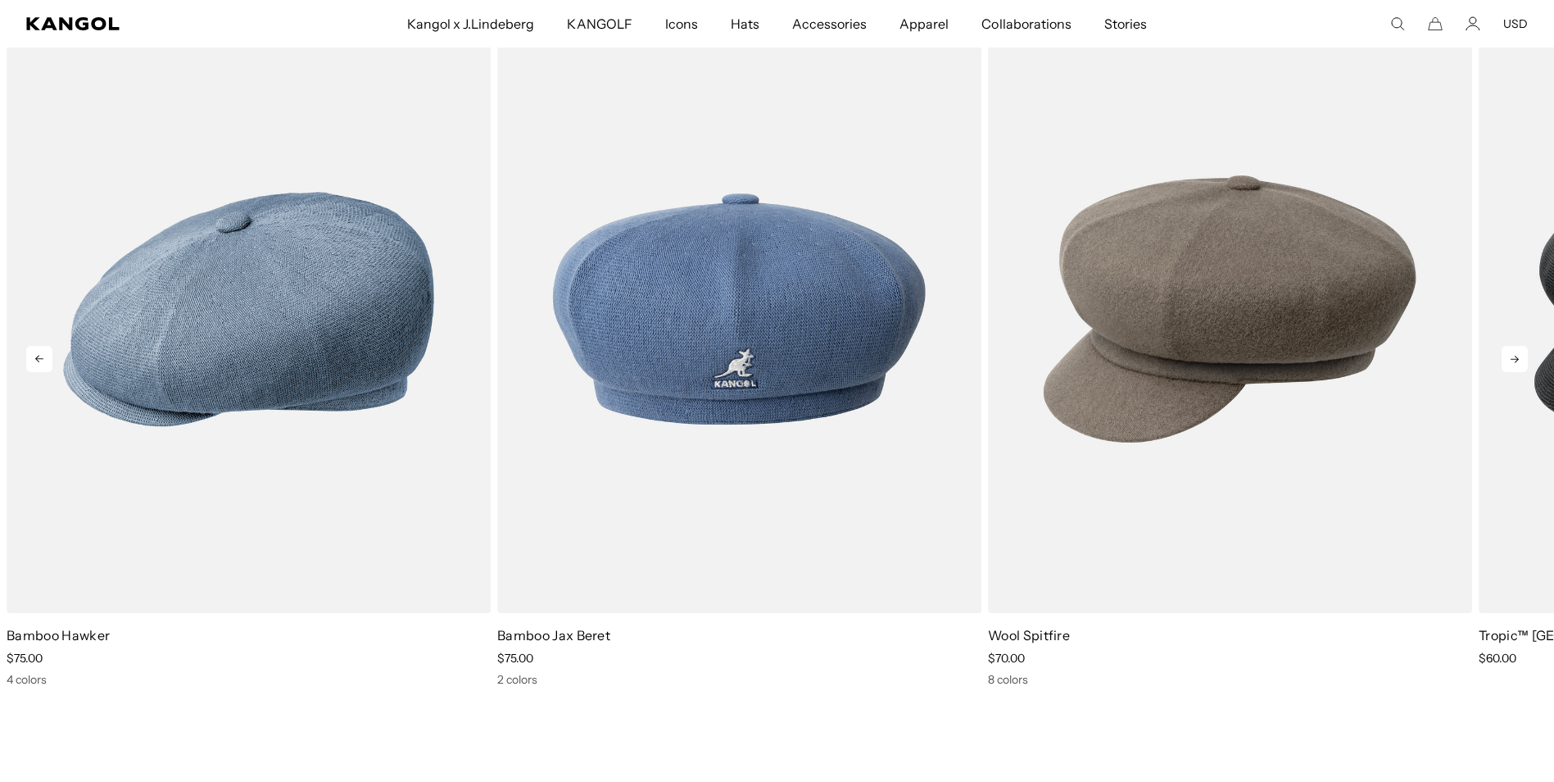
click at [1516, 348] on icon at bounding box center [1515, 359] width 26 height 26
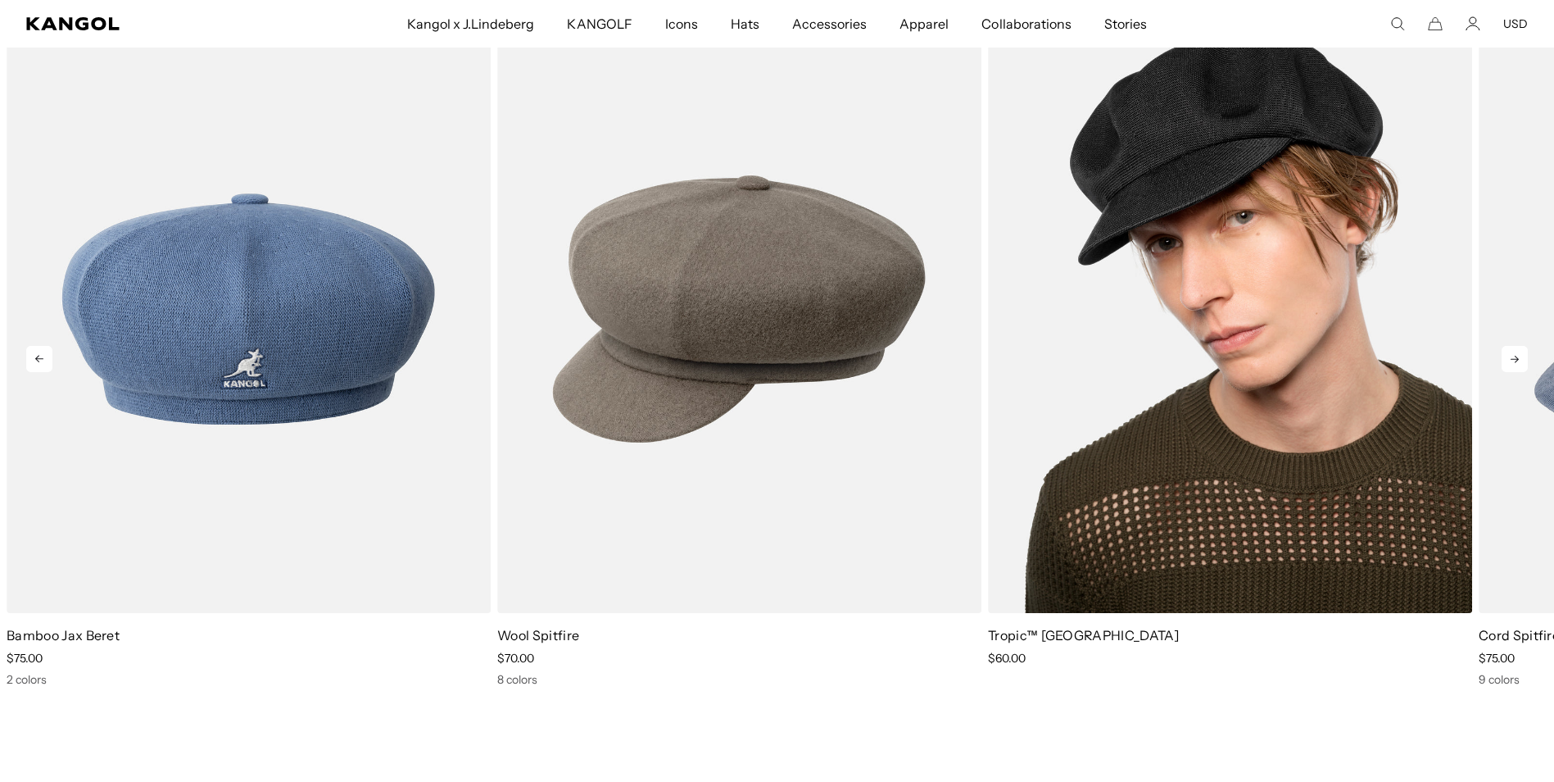
scroll to position [0, 0]
